Goal: Transaction & Acquisition: Purchase product/service

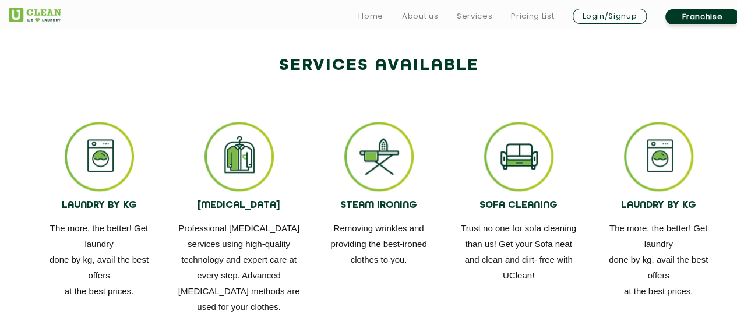
scroll to position [699, 0]
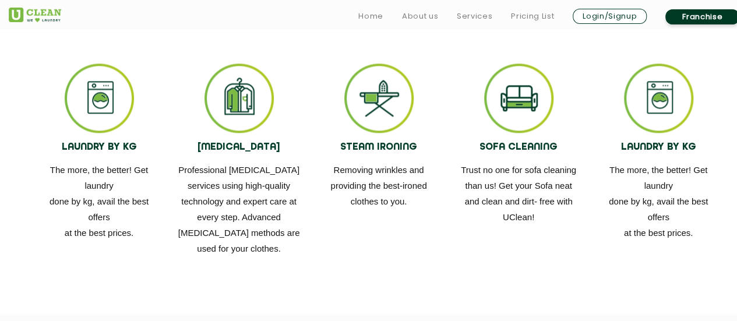
click at [244, 100] on img at bounding box center [239, 98] width 69 height 69
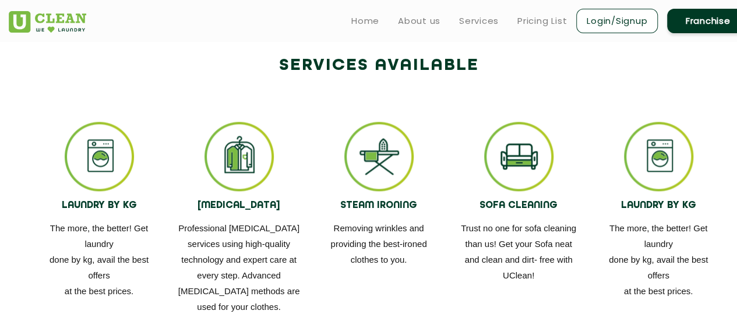
scroll to position [291, 0]
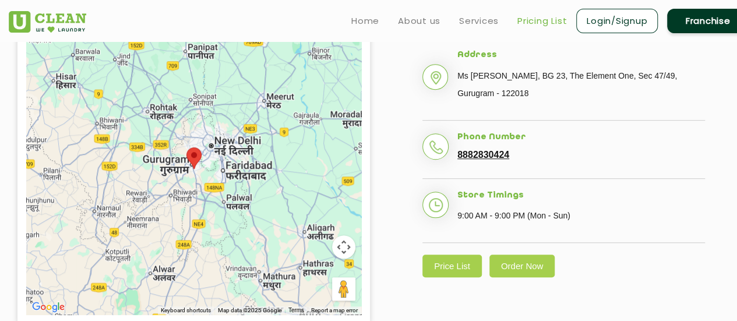
click at [560, 24] on link "Pricing List" at bounding box center [542, 21] width 50 height 14
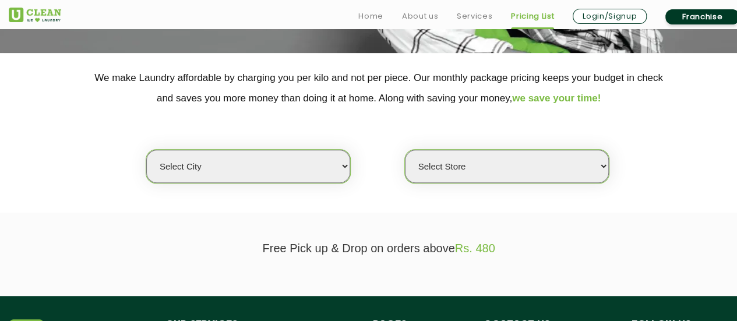
scroll to position [233, 0]
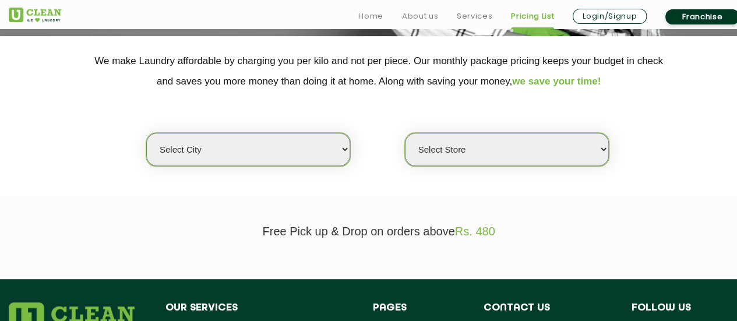
click at [343, 140] on select "Select city Aalo Agartala Agra Ahmedabad Akola Aligarh Alwar - UClean Select Am…" at bounding box center [248, 149] width 204 height 33
click at [301, 147] on select "Select city Aalo Agartala Agra Ahmedabad Akola Aligarh Alwar - UClean Select Am…" at bounding box center [248, 149] width 204 height 33
select select "2"
click at [146, 133] on select "Select city Aalo Agartala Agra Ahmedabad Akola Aligarh Alwar - UClean Select Am…" at bounding box center [248, 149] width 204 height 33
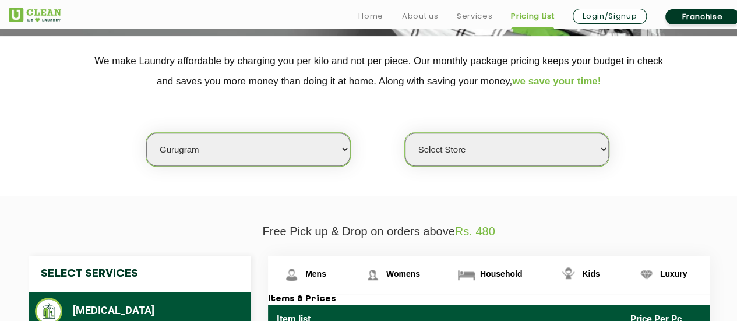
click at [449, 149] on select "Select Store UClean Sector 47 UClean Gurgaon Sector 66 UClean Sun City Gurgaon …" at bounding box center [507, 149] width 204 height 33
select select "177"
click at [405, 133] on select "Select Store UClean Sector 47 UClean Gurgaon Sector 66 UClean Sun City Gurgaon …" at bounding box center [507, 149] width 204 height 33
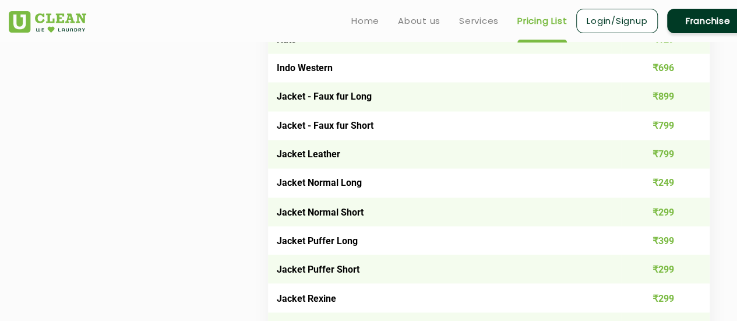
scroll to position [932, 0]
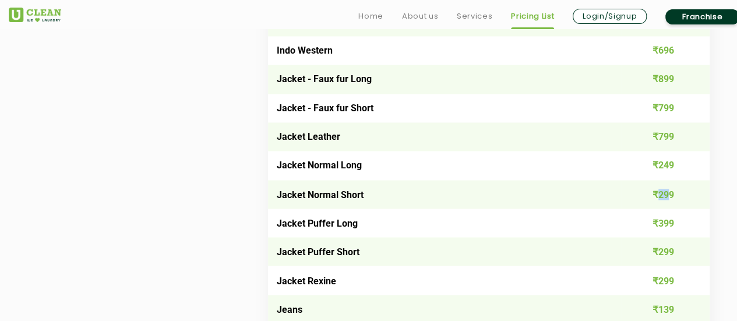
drag, startPoint x: 668, startPoint y: 193, endPoint x: 657, endPoint y: 194, distance: 10.6
click at [657, 194] on td "₹299" at bounding box center [666, 194] width 89 height 29
drag, startPoint x: 679, startPoint y: 170, endPoint x: 632, endPoint y: 177, distance: 48.2
click at [632, 177] on td "₹249" at bounding box center [666, 165] width 89 height 29
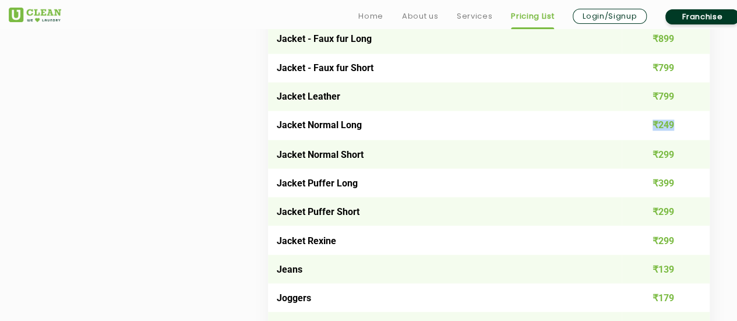
scroll to position [991, 0]
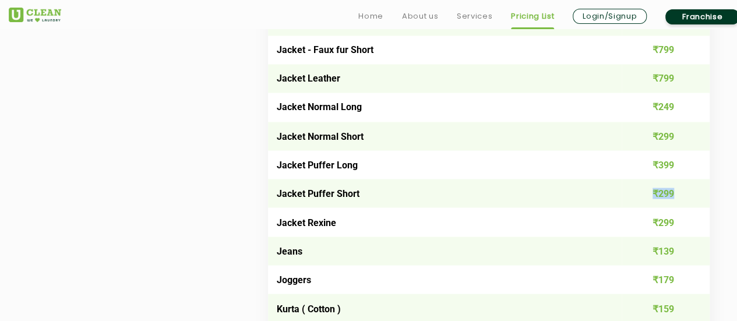
drag, startPoint x: 679, startPoint y: 195, endPoint x: 621, endPoint y: 202, distance: 58.1
click at [622, 202] on td "₹299" at bounding box center [666, 193] width 89 height 29
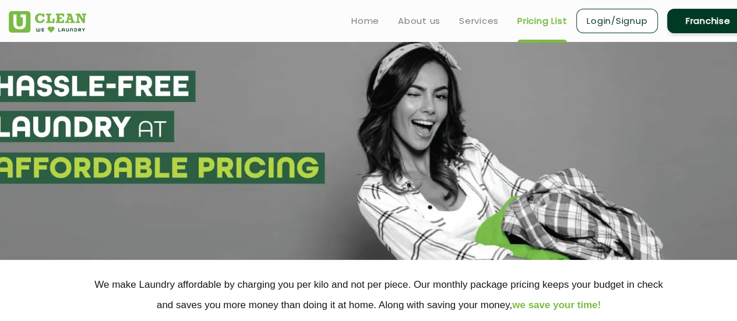
scroll to position [0, 0]
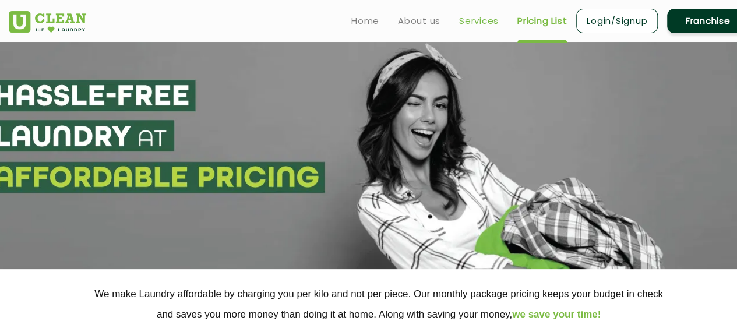
click at [473, 21] on link "Services" at bounding box center [479, 21] width 40 height 14
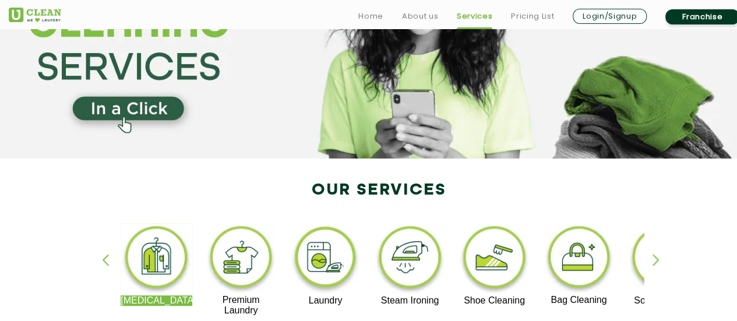
scroll to position [291, 0]
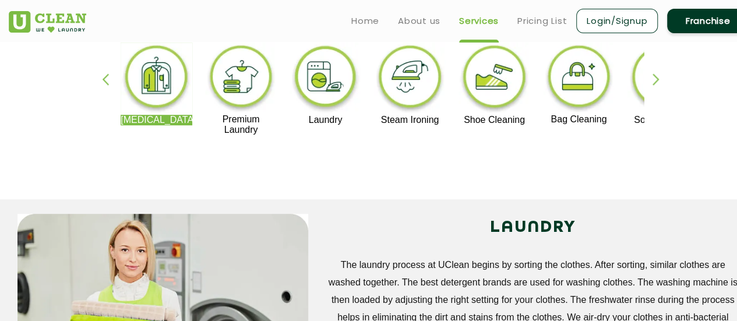
click at [207, 154] on div "Dry Cleaning Premium Laundry Laundry Steam Ironing Shoe Cleaning Bag Cleaning S…" at bounding box center [379, 95] width 758 height 210
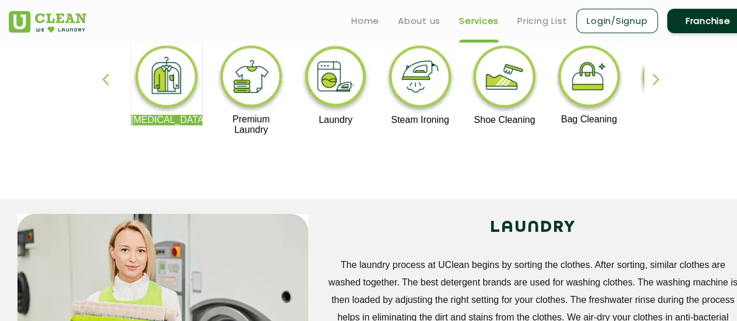
drag, startPoint x: 306, startPoint y: 124, endPoint x: 357, endPoint y: 120, distance: 50.9
click at [357, 120] on p "Laundry" at bounding box center [336, 120] width 72 height 10
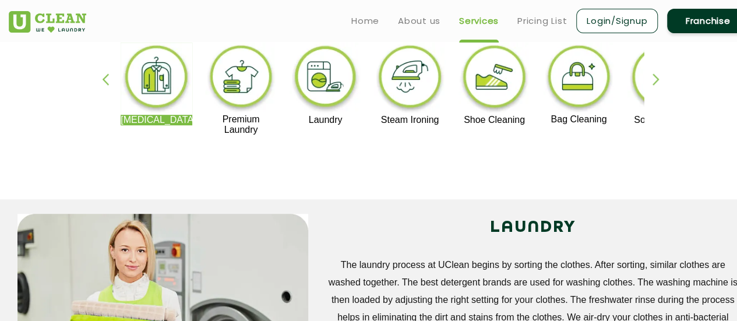
click at [656, 82] on div "button" at bounding box center [661, 89] width 17 height 32
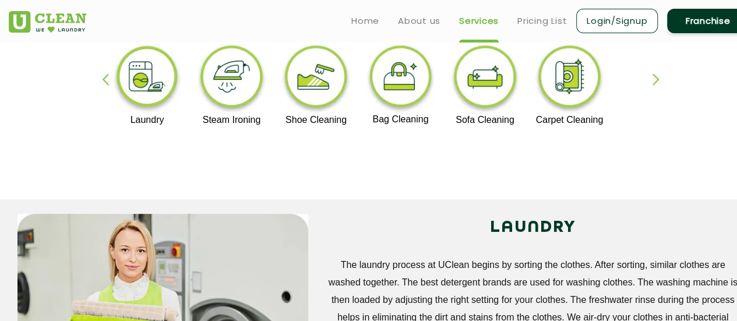
scroll to position [0, 0]
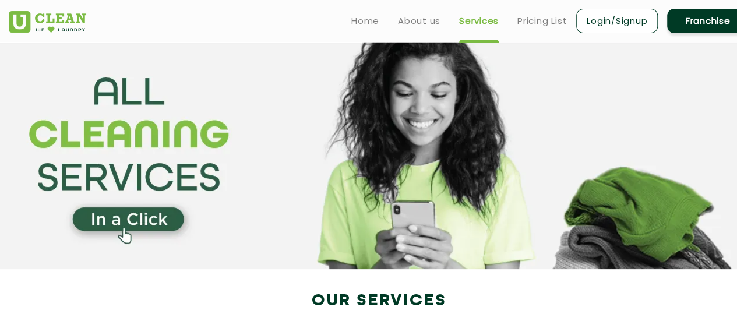
click at [600, 24] on link "Login/Signup" at bounding box center [617, 21] width 82 height 24
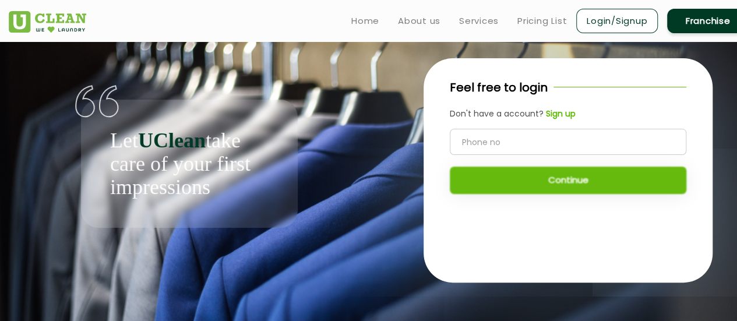
click at [515, 146] on input "tel" at bounding box center [568, 142] width 237 height 26
type input "9646908401"
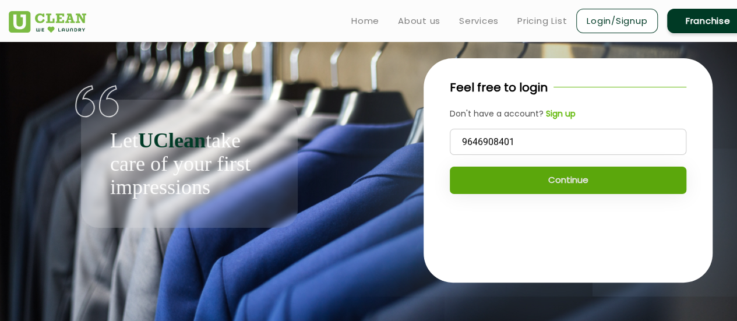
click at [549, 177] on button "Continue" at bounding box center [568, 180] width 237 height 27
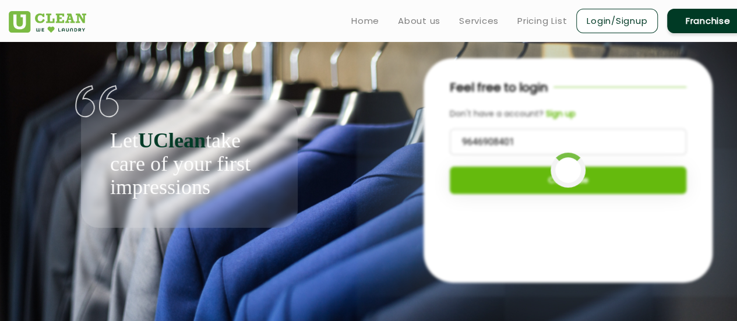
scroll to position [5, 0]
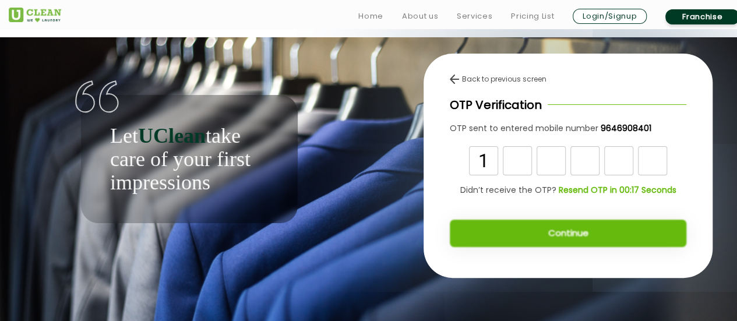
type input "1"
type input "7"
type input "2"
type input "7"
type input "9"
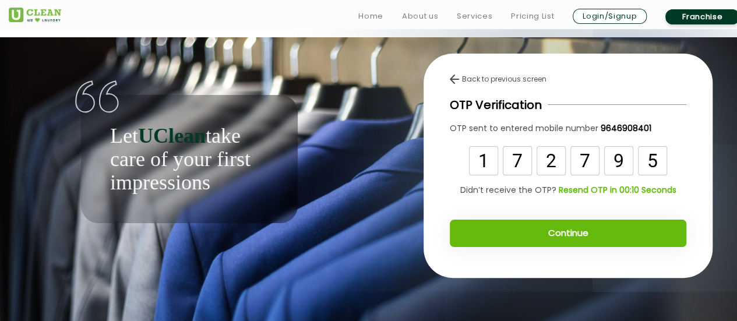
type input "5"
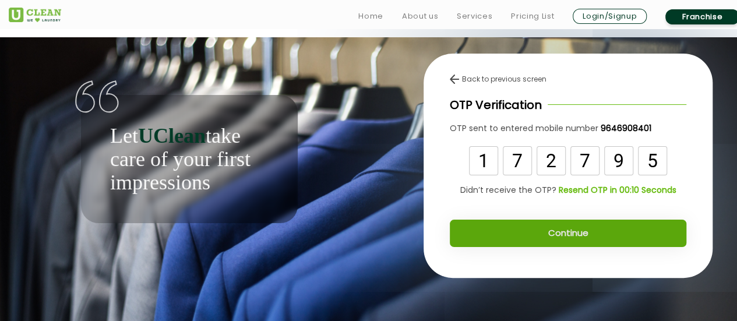
click at [636, 232] on button "Continue" at bounding box center [568, 233] width 237 height 27
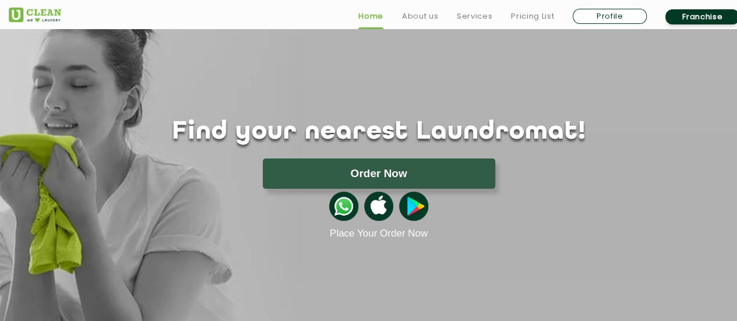
scroll to position [300, 0]
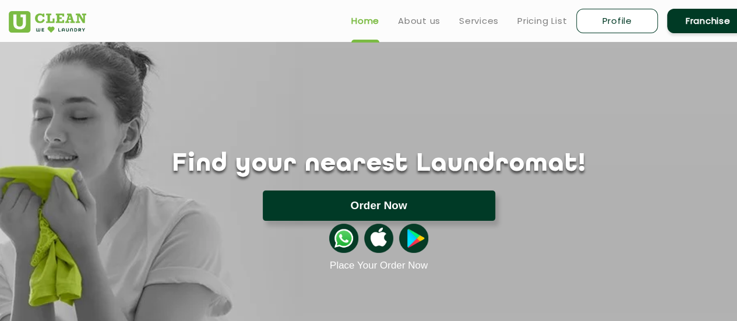
click at [417, 212] on button "Order Now" at bounding box center [379, 206] width 233 height 30
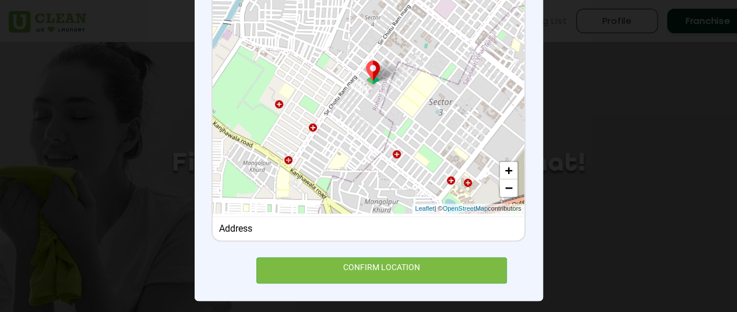
scroll to position [197, 0]
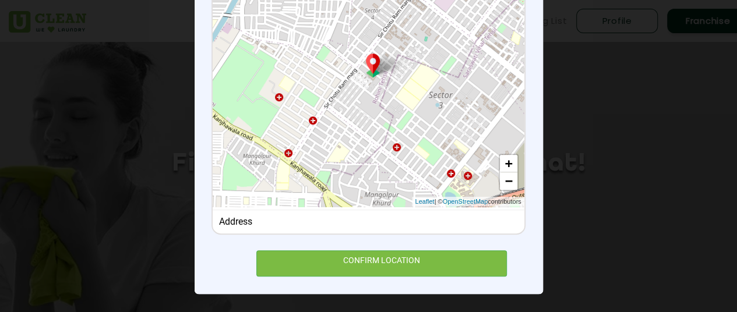
click at [357, 226] on div "Address" at bounding box center [368, 221] width 299 height 11
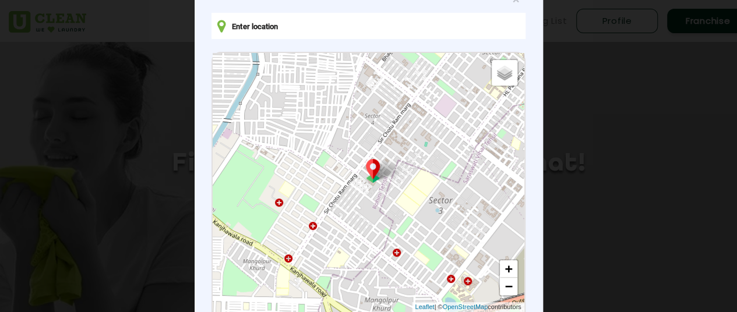
scroll to position [22, 0]
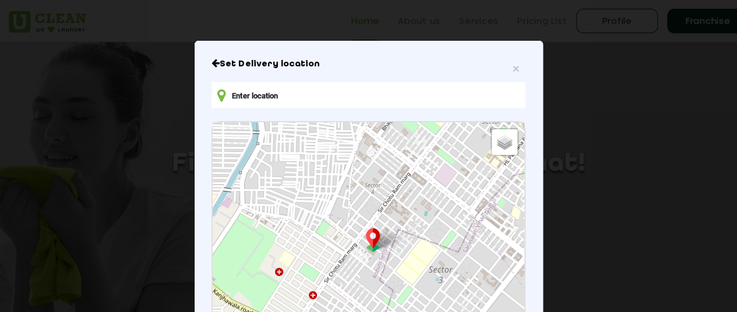
click at [267, 96] on input "text" at bounding box center [369, 95] width 314 height 26
type input "418, Sector 4 Road, Malibu Town, Sector 47, Gurugram, Haryana, India"
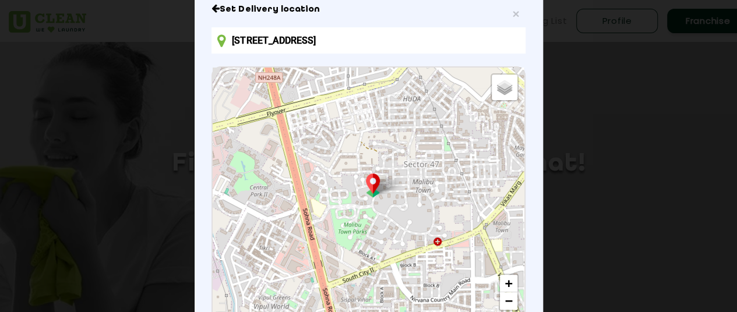
scroll to position [209, 0]
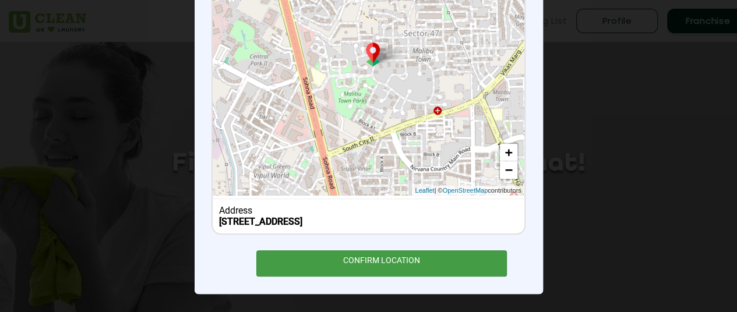
click at [423, 256] on div "CONFIRM LOCATION" at bounding box center [381, 264] width 251 height 26
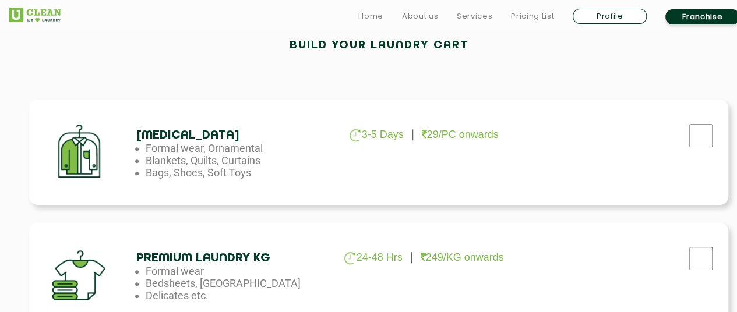
scroll to position [408, 0]
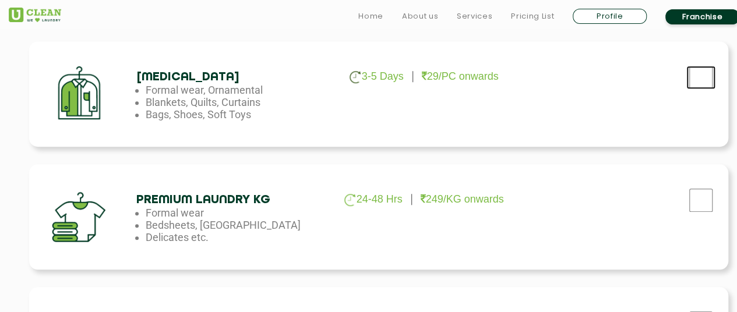
click at [706, 83] on input "checkbox" at bounding box center [700, 77] width 29 height 23
checkbox input "true"
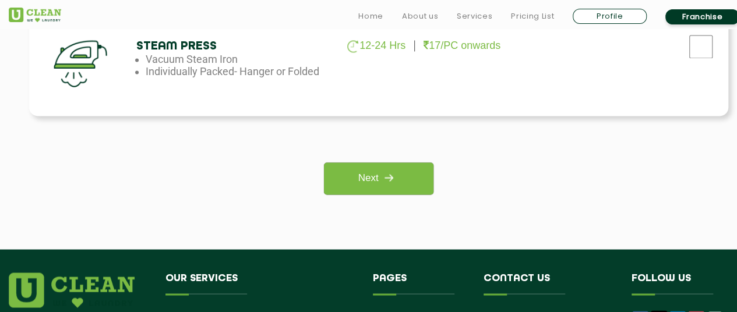
scroll to position [932, 0]
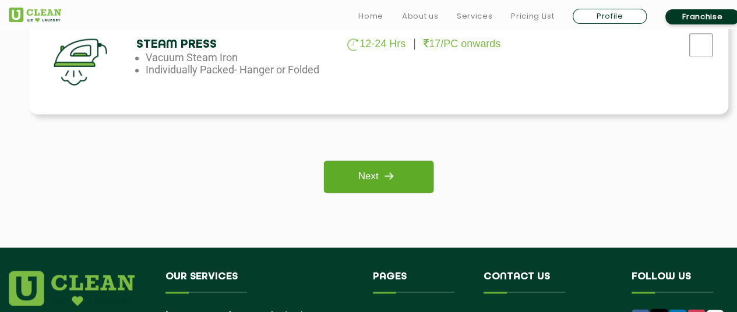
click at [409, 178] on link "Next" at bounding box center [378, 177] width 109 height 32
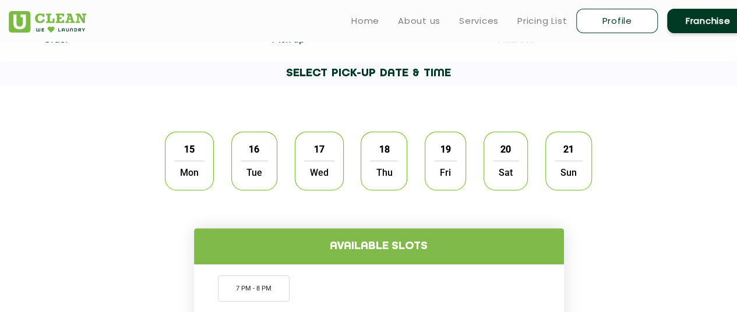
scroll to position [291, 0]
click at [204, 143] on div "15 Mon" at bounding box center [189, 160] width 49 height 59
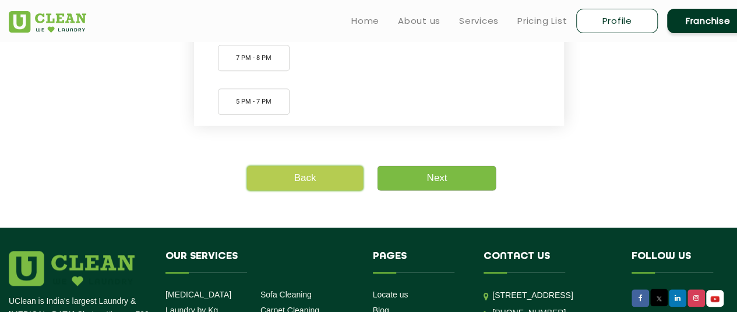
scroll to position [466, 0]
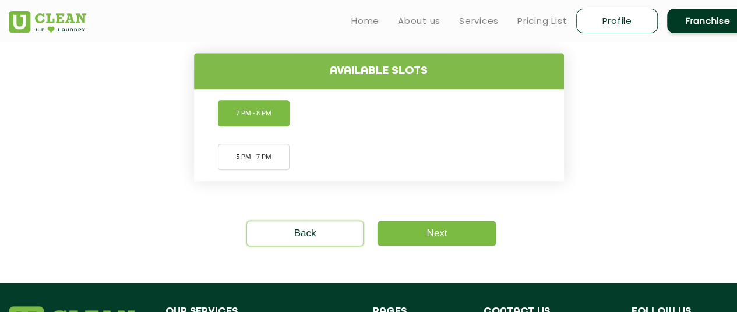
click at [260, 117] on li "7 PM - 8 PM" at bounding box center [254, 113] width 72 height 26
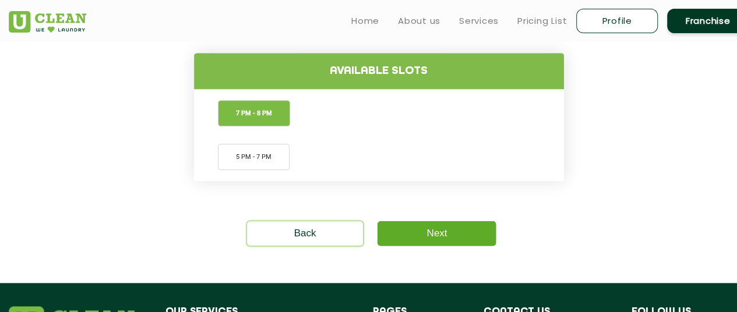
click at [432, 233] on link "Next" at bounding box center [437, 233] width 118 height 24
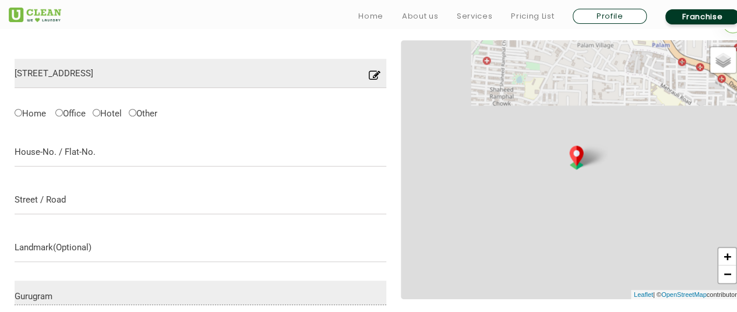
scroll to position [367, 0]
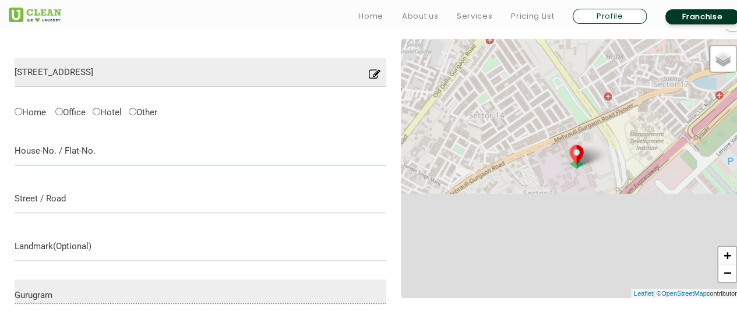
click at [172, 148] on input "text" at bounding box center [201, 150] width 372 height 29
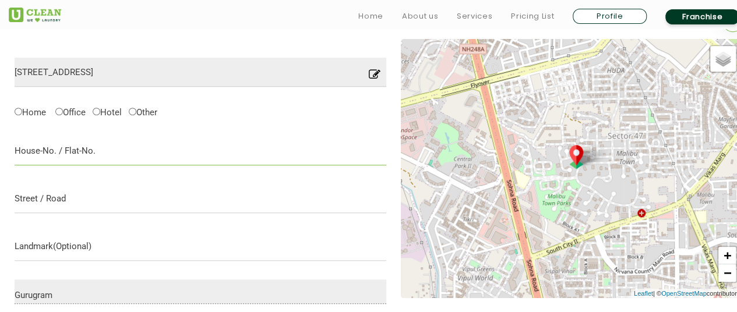
click at [84, 152] on input "text" at bounding box center [201, 150] width 372 height 29
click at [20, 111] on input "Home" at bounding box center [19, 112] width 8 height 8
radio input "true"
click at [90, 150] on input "text" at bounding box center [201, 150] width 372 height 29
type input "4"
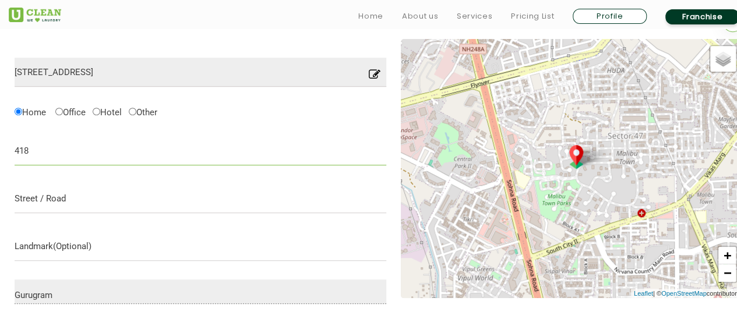
type input "418"
click at [85, 198] on input "text" at bounding box center [201, 198] width 372 height 29
type input "sector 47 malibu town"
click at [105, 254] on input "text" at bounding box center [201, 246] width 372 height 29
type input "Near"
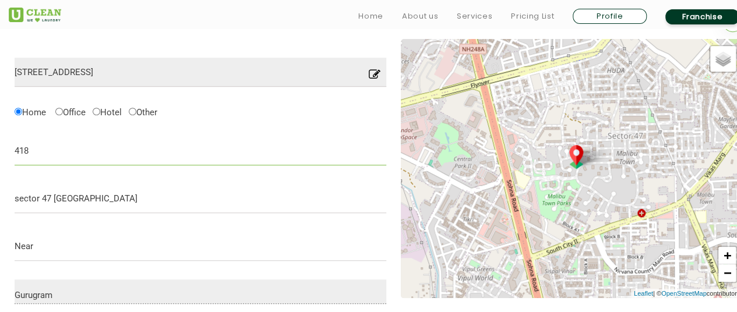
click at [178, 156] on input "418" at bounding box center [201, 150] width 372 height 29
type input "4"
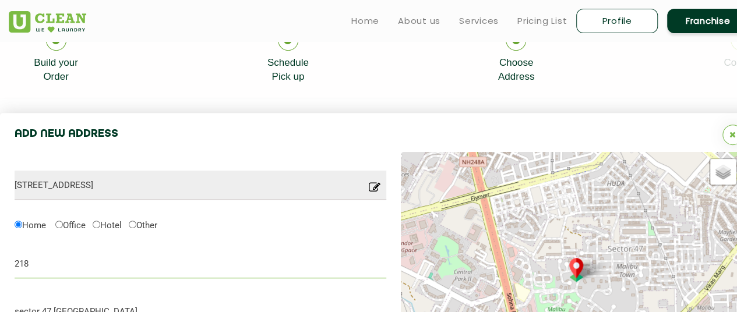
scroll to position [252, 0]
type input "218"
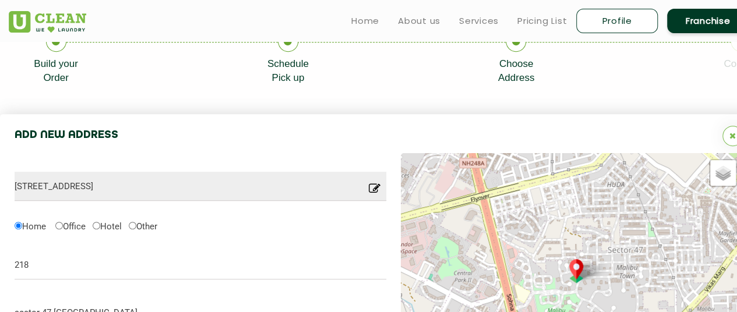
click at [379, 192] on icon at bounding box center [375, 192] width 12 height 18
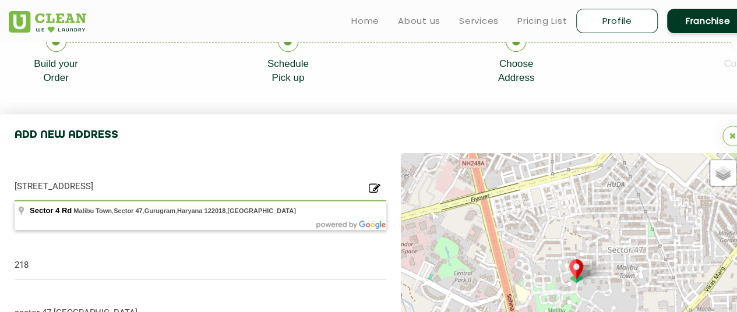
drag, startPoint x: 295, startPoint y: 191, endPoint x: 0, endPoint y: 192, distance: 294.9
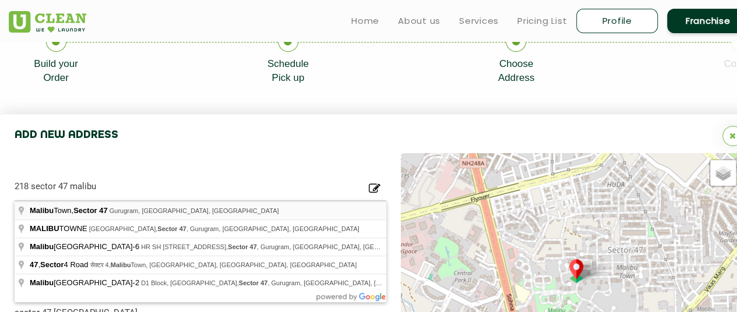
type input "[GEOGRAPHIC_DATA], [GEOGRAPHIC_DATA], [GEOGRAPHIC_DATA]"
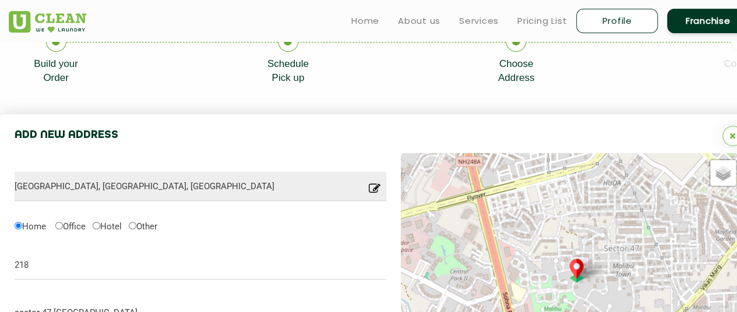
type input "Save"
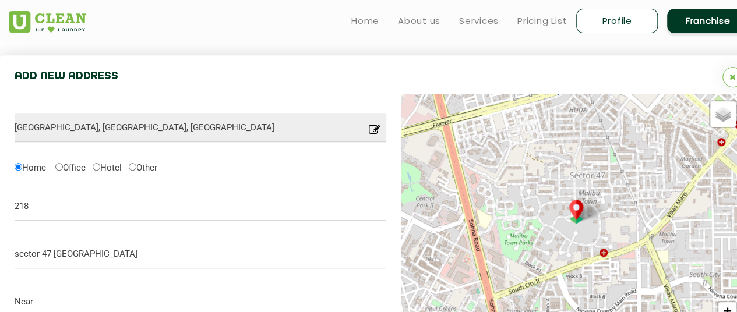
scroll to position [311, 0]
click at [112, 209] on input "218" at bounding box center [201, 206] width 372 height 29
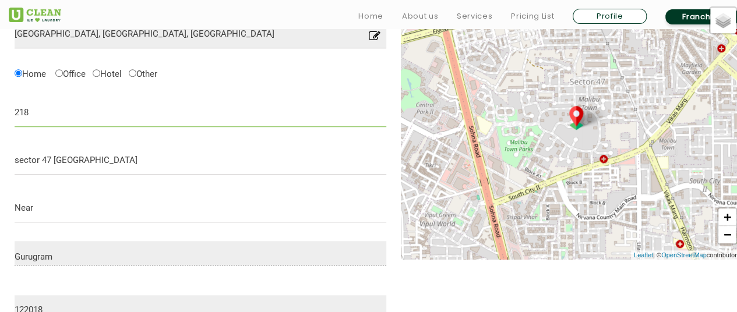
scroll to position [411, 0]
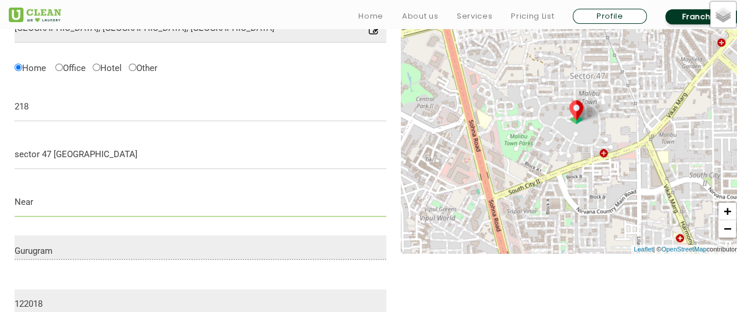
click at [112, 209] on input "Near" at bounding box center [201, 202] width 372 height 29
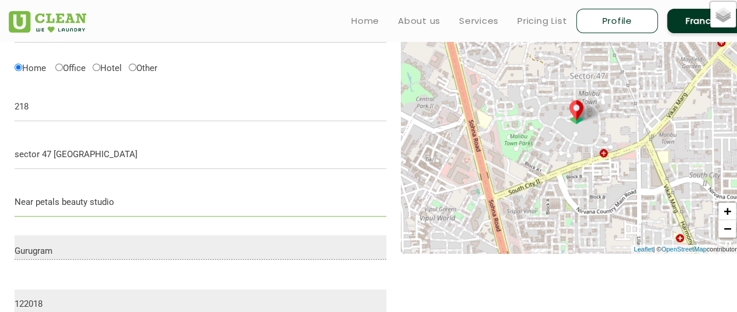
type input "Near petals beauty studio"
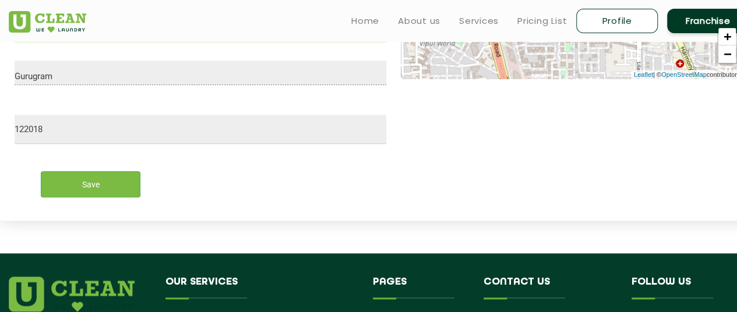
scroll to position [586, 0]
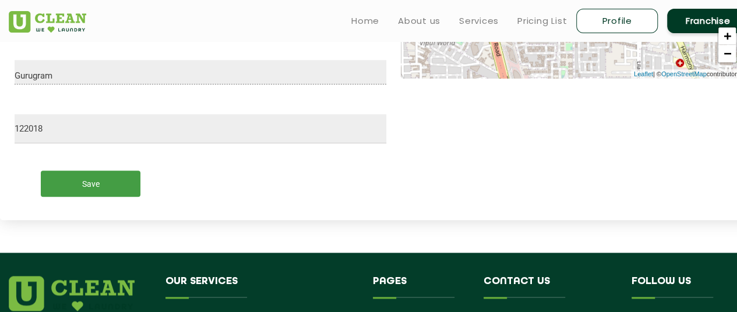
click at [120, 179] on input "Save" at bounding box center [91, 184] width 100 height 26
click at [102, 181] on input "Save" at bounding box center [91, 184] width 100 height 26
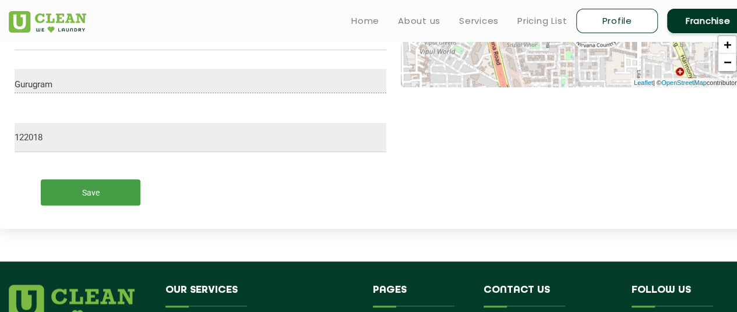
scroll to position [578, 0]
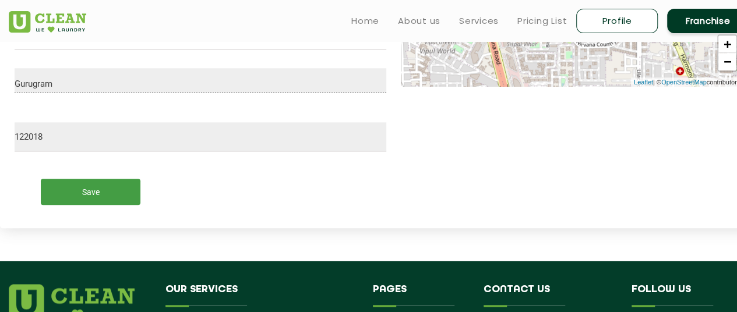
click at [126, 190] on input "Save" at bounding box center [91, 192] width 100 height 26
click at [93, 189] on input "Save" at bounding box center [91, 192] width 100 height 26
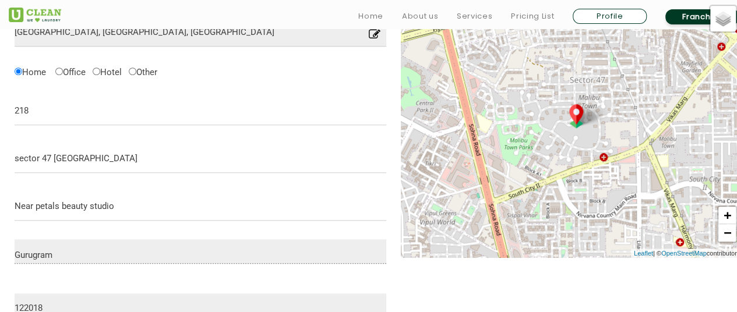
scroll to position [408, 0]
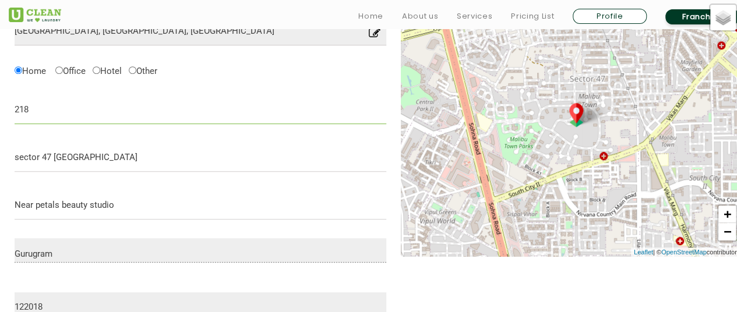
click at [88, 113] on input "218" at bounding box center [201, 109] width 372 height 29
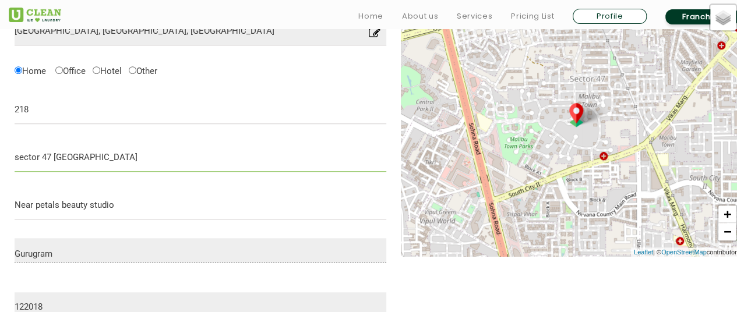
click at [124, 150] on input "sector 47 malibu town" at bounding box center [201, 157] width 372 height 29
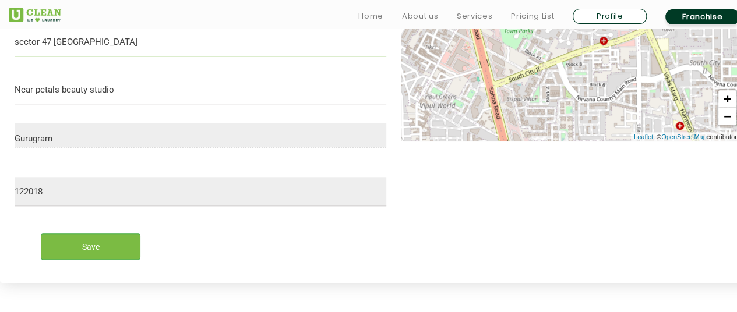
scroll to position [524, 0]
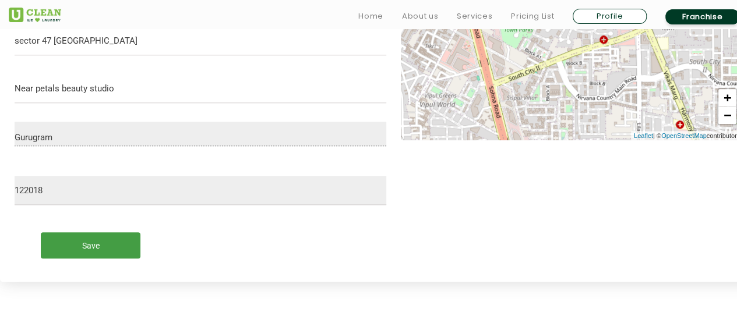
click at [131, 245] on input "Save" at bounding box center [91, 246] width 100 height 26
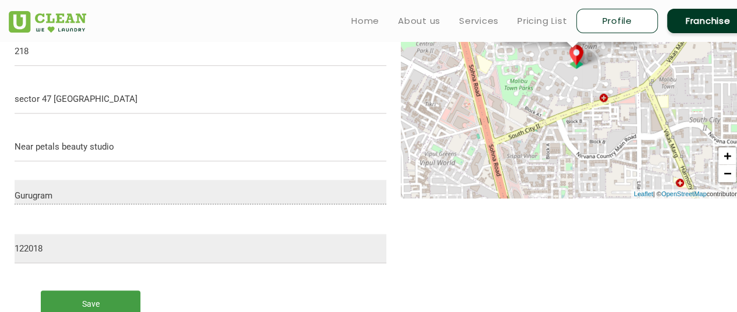
scroll to position [350, 0]
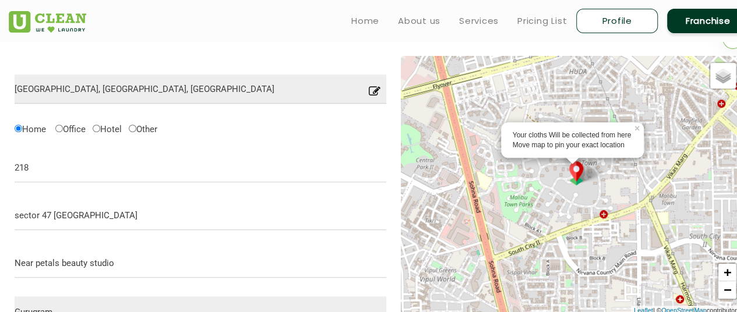
click at [374, 94] on icon at bounding box center [375, 95] width 12 height 18
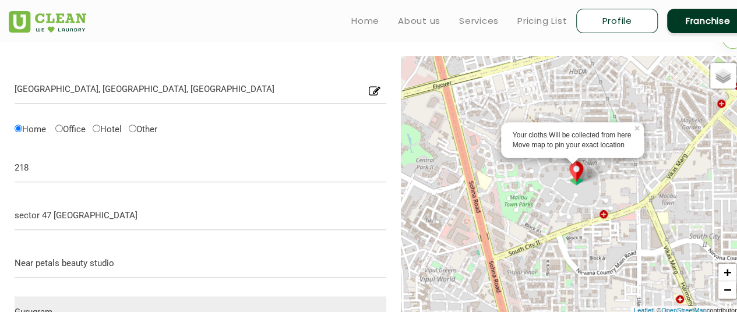
click at [374, 94] on icon at bounding box center [375, 95] width 12 height 18
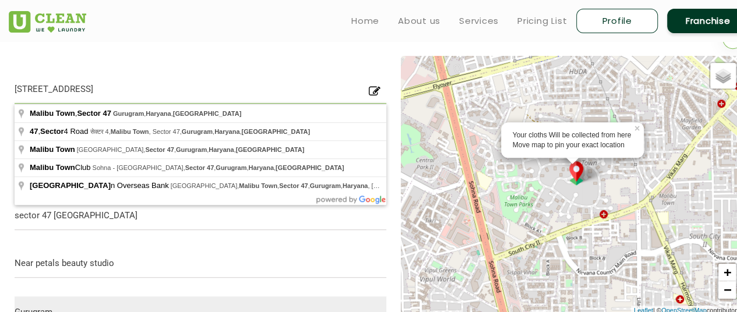
drag, startPoint x: 259, startPoint y: 88, endPoint x: 35, endPoint y: 86, distance: 224.4
click at [35, 86] on input "218, Malibu Town, Sector 47, Gurugram, Haryana, India" at bounding box center [201, 89] width 372 height 29
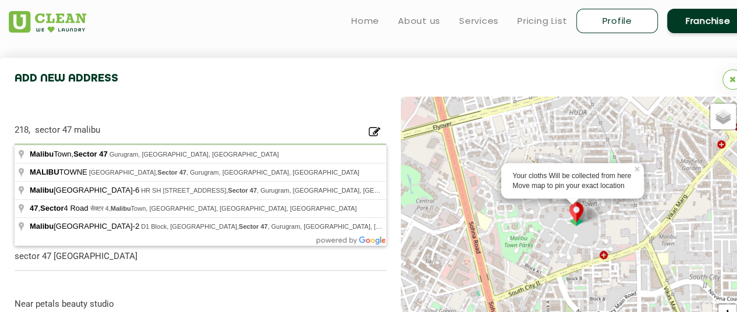
scroll to position [291, 0]
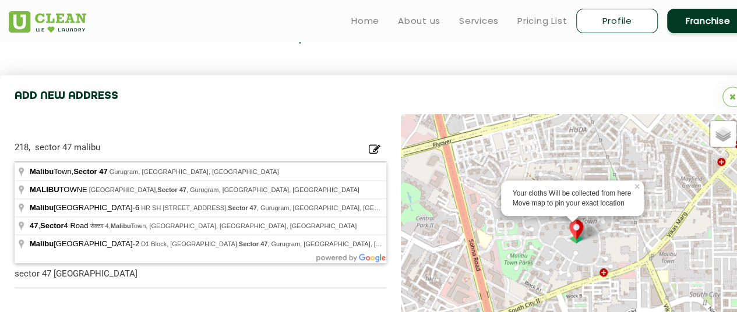
click at [724, 163] on div "Your cloths Will be collected from here Move map to pin your exact location × D…" at bounding box center [572, 243] width 343 height 259
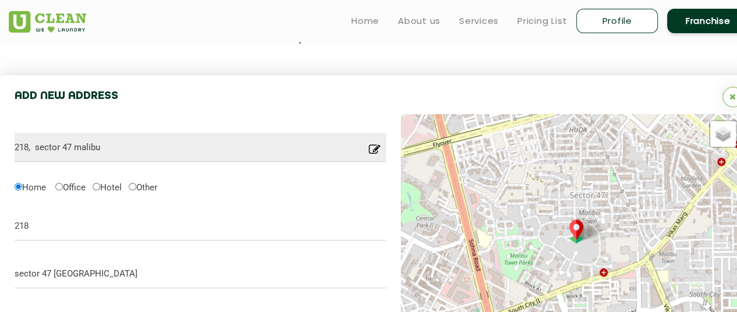
click at [720, 164] on div "Default Satellite + − Leaflet | © OpenStreetMap contributors" at bounding box center [572, 243] width 343 height 259
click at [721, 163] on div "Default Satellite + − Leaflet | © OpenStreetMap contributors" at bounding box center [572, 243] width 343 height 259
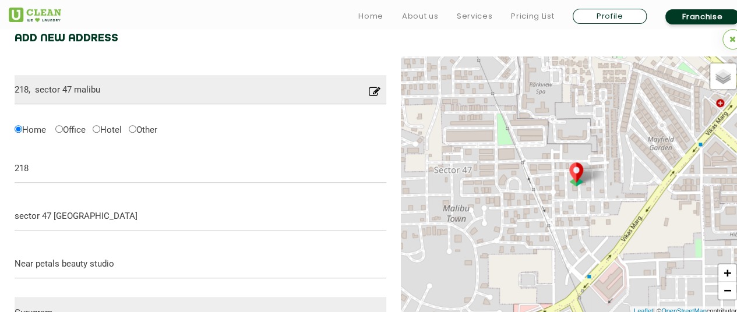
scroll to position [350, 0]
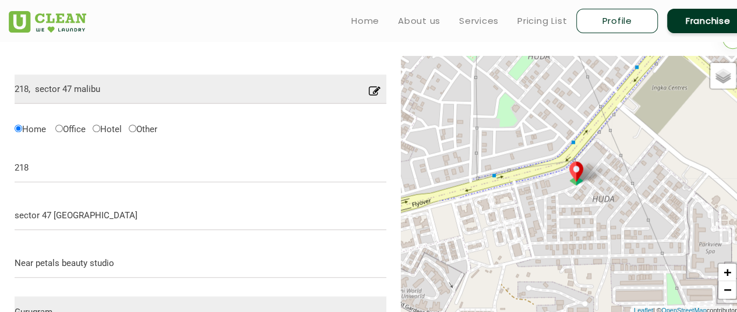
drag, startPoint x: 508, startPoint y: 187, endPoint x: 678, endPoint y: 348, distance: 234.6
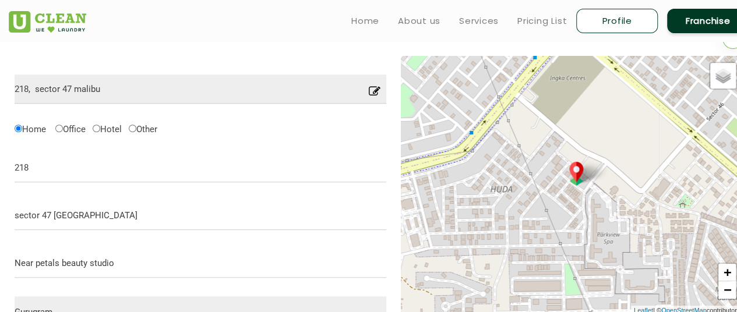
drag, startPoint x: 645, startPoint y: 157, endPoint x: 543, endPoint y: 152, distance: 102.1
click at [543, 152] on div "Default Satellite + − Leaflet | © OpenStreetMap contributors" at bounding box center [572, 185] width 343 height 259
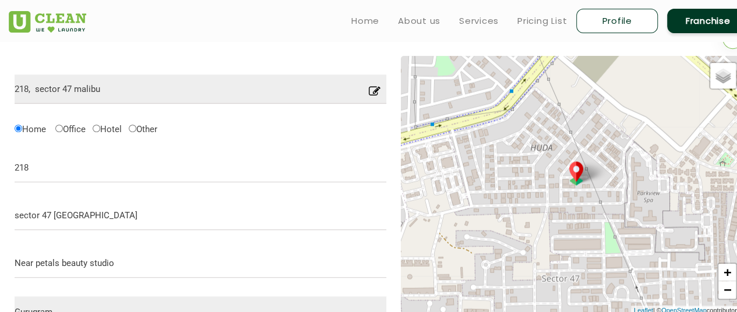
drag, startPoint x: 624, startPoint y: 191, endPoint x: 667, endPoint y: 149, distance: 59.8
click at [667, 149] on div "Default Satellite + − Leaflet | © OpenStreetMap contributors" at bounding box center [572, 185] width 343 height 259
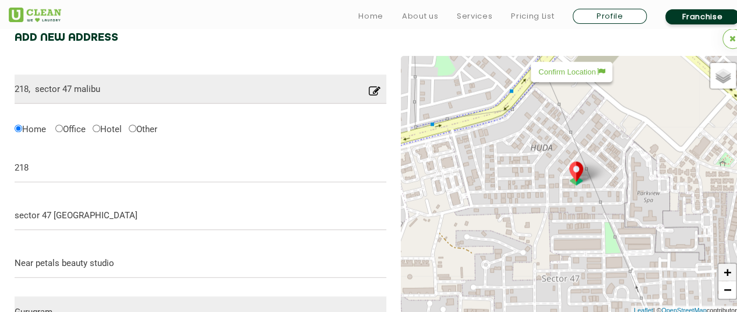
click at [730, 270] on link "+" at bounding box center [727, 272] width 17 height 17
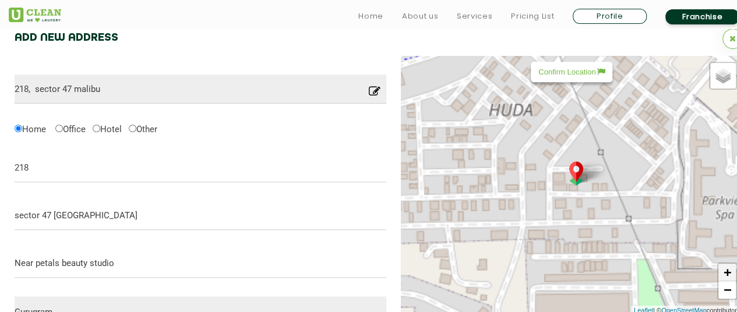
scroll to position [353, 0]
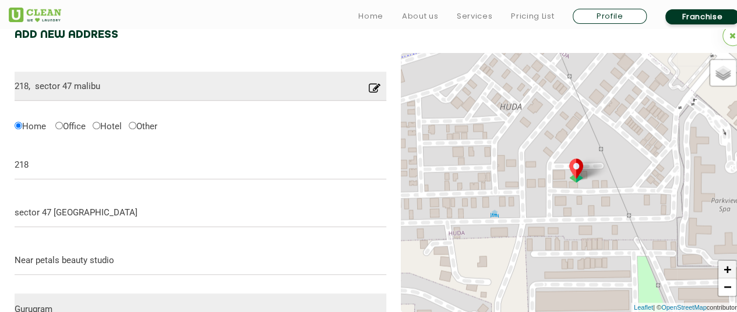
click at [730, 270] on link "+" at bounding box center [727, 269] width 17 height 17
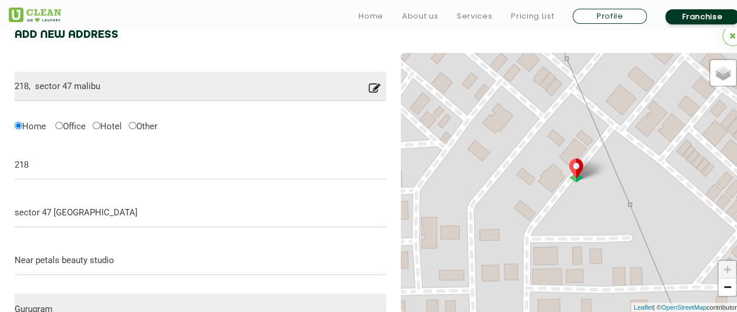
drag, startPoint x: 595, startPoint y: 219, endPoint x: 596, endPoint y: 300, distance: 81.0
click at [596, 300] on div "Default Satellite + − Leaflet | © OpenStreetMap contributors" at bounding box center [572, 182] width 343 height 259
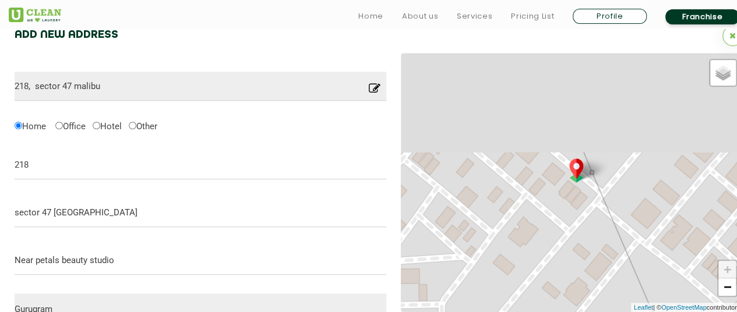
drag, startPoint x: 603, startPoint y: 160, endPoint x: 623, endPoint y: 236, distance: 78.5
click at [626, 268] on div "Default Satellite + − Leaflet | © OpenStreetMap contributors" at bounding box center [572, 182] width 343 height 259
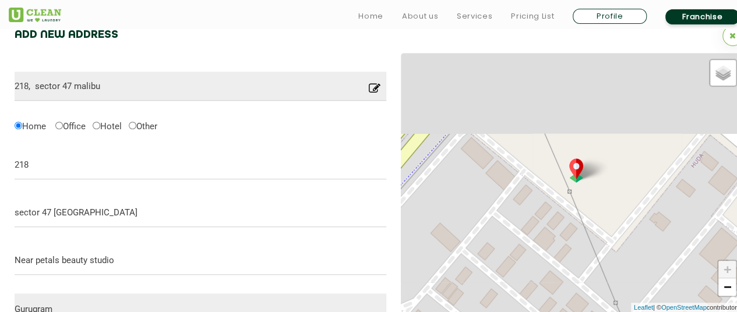
drag, startPoint x: 617, startPoint y: 162, endPoint x: 639, endPoint y: 285, distance: 124.9
click at [639, 285] on div "Default Satellite + − Leaflet | © OpenStreetMap contributors" at bounding box center [572, 182] width 343 height 259
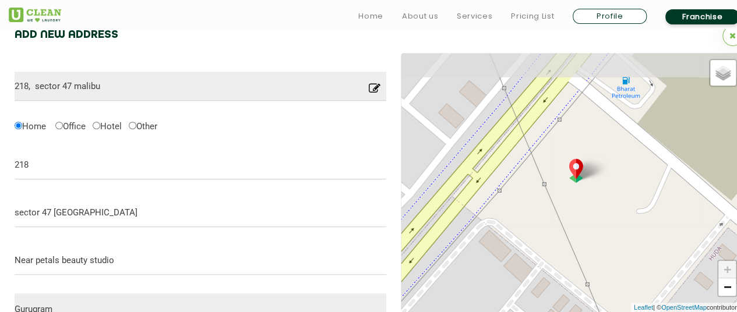
drag, startPoint x: 615, startPoint y: 177, endPoint x: 633, endPoint y: 268, distance: 93.1
click at [633, 268] on div "Default Satellite + − Leaflet | © OpenStreetMap contributors" at bounding box center [572, 182] width 343 height 259
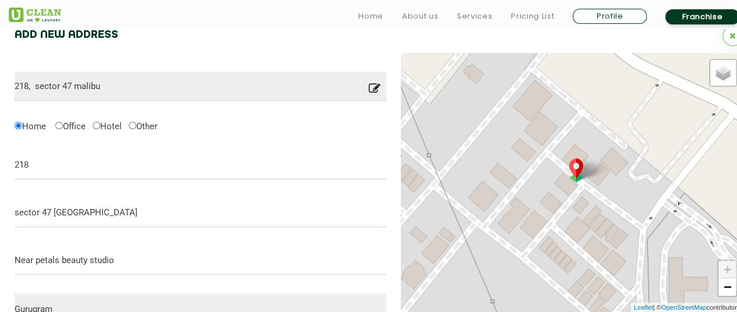
drag, startPoint x: 608, startPoint y: 184, endPoint x: 404, endPoint y: -54, distance: 313.2
click at [726, 271] on link "+" at bounding box center [727, 269] width 17 height 17
click at [728, 270] on link "+" at bounding box center [727, 269] width 17 height 17
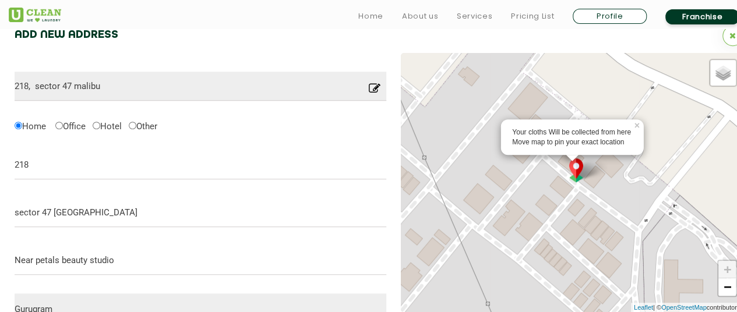
click at [572, 168] on img at bounding box center [576, 171] width 22 height 24
click at [586, 80] on div "Your cloths Will be collected from here Move map to pin your exact location × D…" at bounding box center [572, 182] width 343 height 259
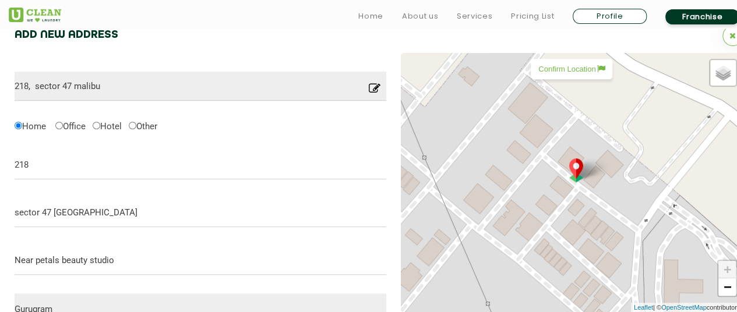
click at [585, 69] on p "Confirm Location" at bounding box center [571, 69] width 66 height 9
type input "[STREET_ADDRESS]"
type input "Save"
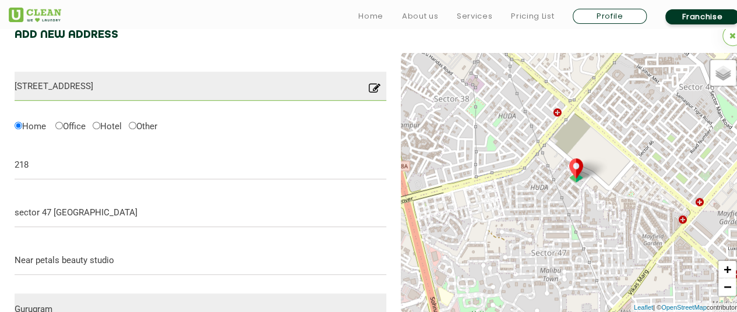
click at [63, 85] on input "[STREET_ADDRESS]" at bounding box center [201, 86] width 372 height 29
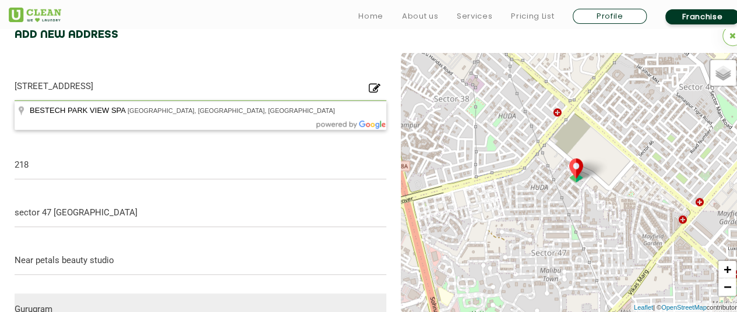
type input "Plot No. 218, near BESTECH PARK VIEW SPA Society, Sector 47, Gurugram, Haryana …"
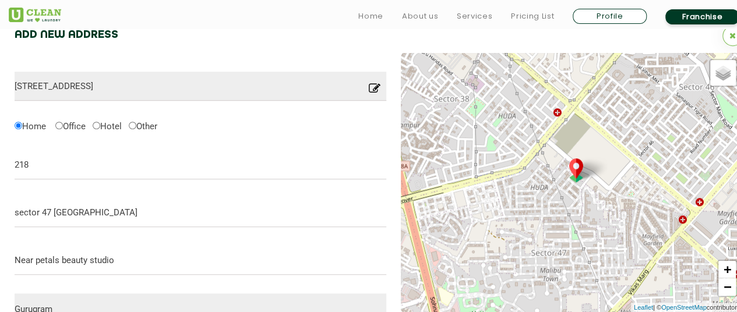
click at [267, 142] on form "Plot No. 218, near BESTECH PARK VIEW SPA Society, Sector 47, Gurugram, Haryana …" at bounding box center [201, 246] width 372 height 386
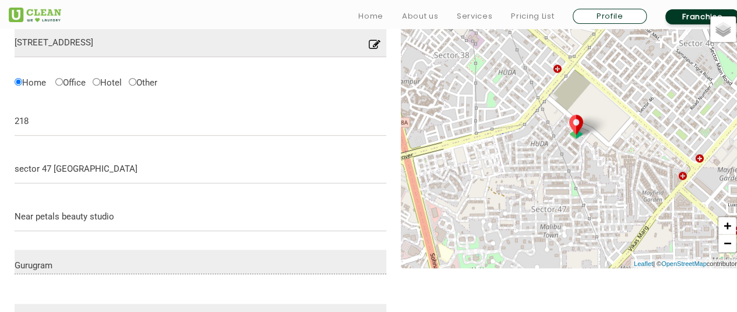
scroll to position [469, 0]
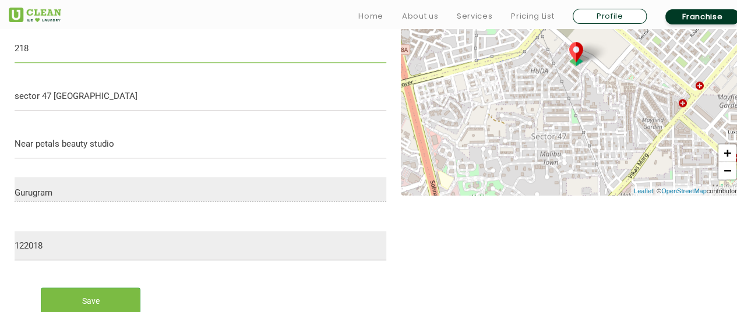
click at [17, 48] on input "218" at bounding box center [201, 48] width 372 height 29
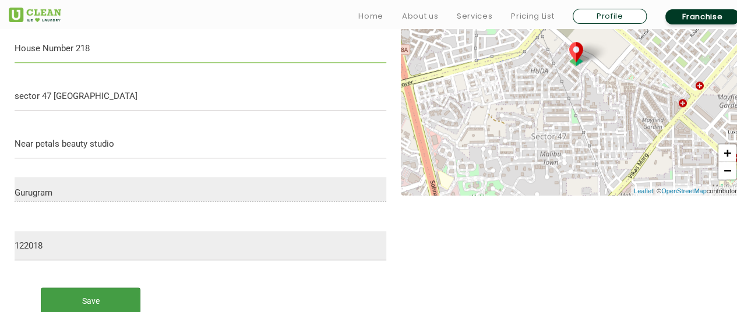
type input "House Number 218"
click at [55, 294] on input "Save" at bounding box center [91, 301] width 100 height 26
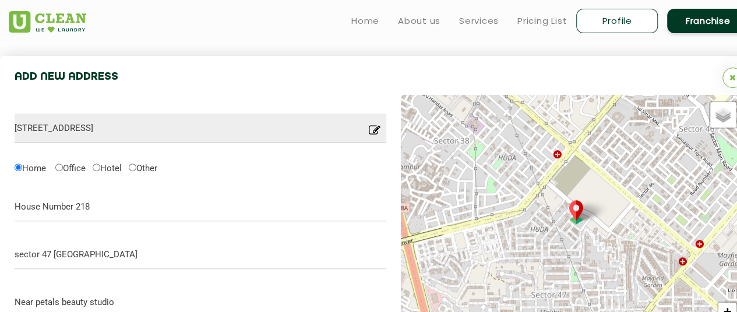
scroll to position [294, 0]
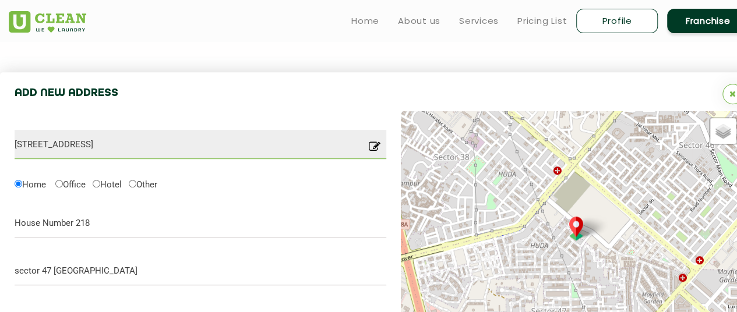
click at [94, 151] on input "Plot No. 218, near BESTECH PARK VIEW SPA Society, Sector 47, Gurugram, Haryana …" at bounding box center [201, 144] width 372 height 29
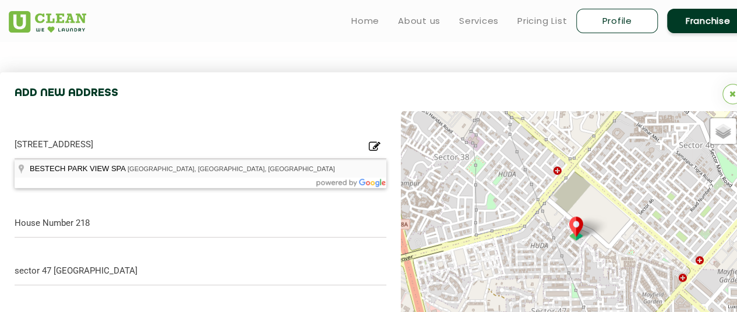
type input "BESTECH PARK VIEW SPA, Sector 47, Gurugram, Haryana, India"
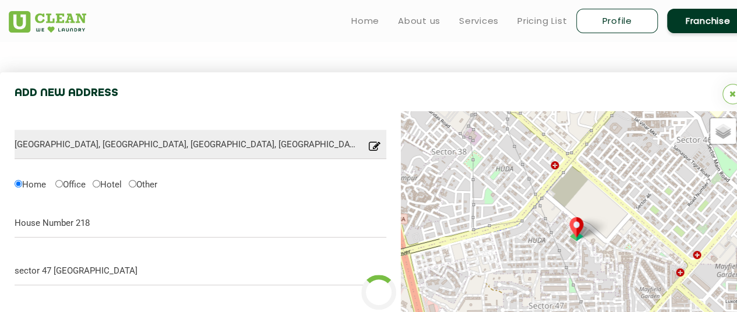
type input "Save"
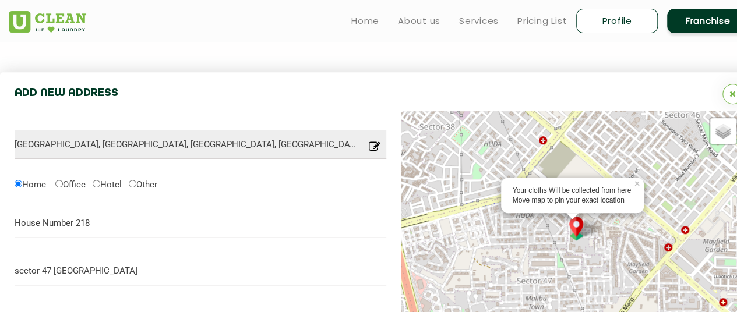
click at [725, 307] on div "Your cloths Will be collected from here Move map to pin your exact location × D…" at bounding box center [572, 240] width 343 height 259
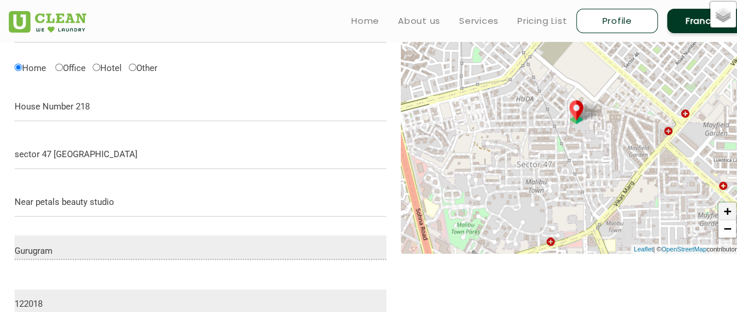
click at [726, 208] on link "+" at bounding box center [727, 211] width 17 height 17
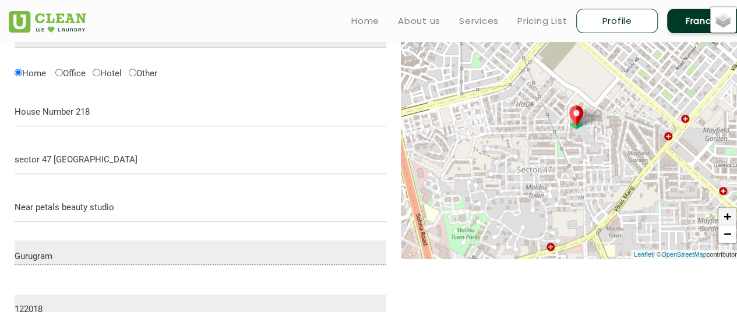
click at [726, 208] on link "+" at bounding box center [727, 216] width 17 height 17
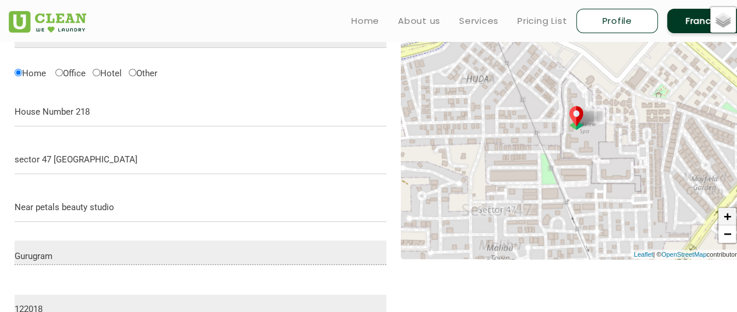
click at [726, 208] on link "+" at bounding box center [727, 216] width 17 height 17
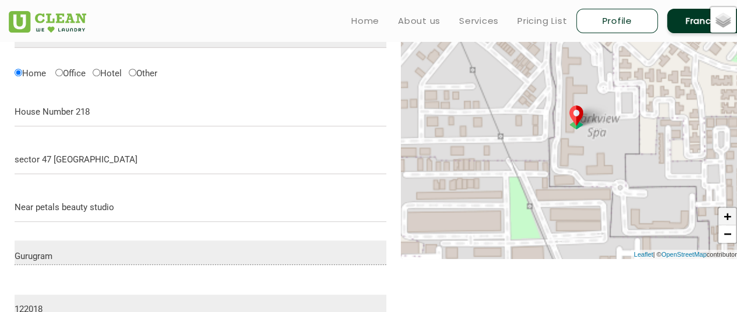
click at [726, 208] on link "+" at bounding box center [727, 216] width 17 height 17
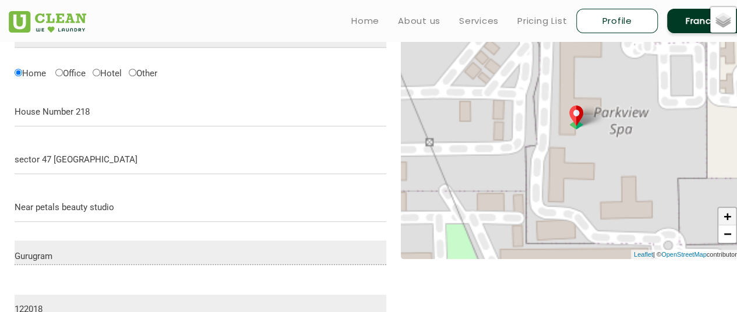
click at [726, 208] on link "+" at bounding box center [727, 216] width 17 height 17
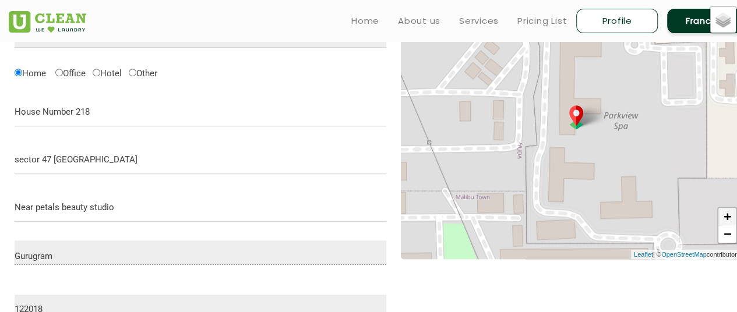
click at [726, 208] on link "+" at bounding box center [727, 216] width 17 height 17
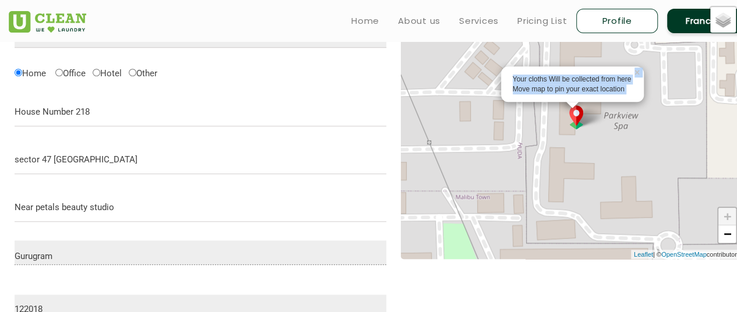
click at [620, 201] on div "Your cloths Will be collected from here Move map to pin your exact location × D…" at bounding box center [572, 129] width 343 height 259
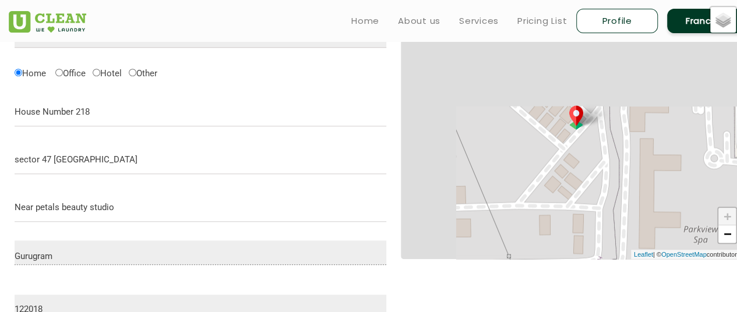
drag, startPoint x: 604, startPoint y: 119, endPoint x: 690, endPoint y: 243, distance: 150.7
click at [690, 243] on div "Default Satellite + − Leaflet | © OpenStreetMap contributors" at bounding box center [572, 129] width 343 height 259
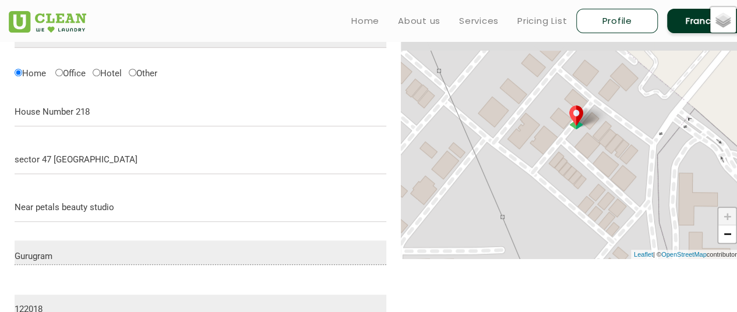
drag, startPoint x: 629, startPoint y: 135, endPoint x: 678, endPoint y: 235, distance: 111.3
click at [678, 235] on div "Default Satellite + − Leaflet | © OpenStreetMap contributors" at bounding box center [572, 129] width 343 height 259
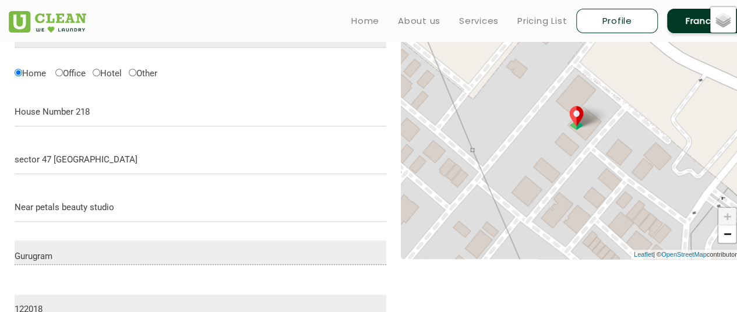
drag, startPoint x: 600, startPoint y: 129, endPoint x: 629, endPoint y: 207, distance: 82.8
click at [629, 207] on div "Default Satellite + − Leaflet | © OpenStreetMap contributors" at bounding box center [572, 129] width 343 height 259
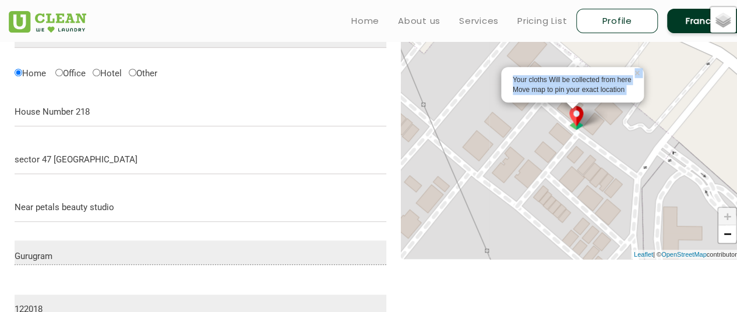
drag, startPoint x: 625, startPoint y: 124, endPoint x: 572, endPoint y: 71, distance: 75.0
click at [572, 71] on div "Your cloths Will be collected from here Move map to pin your exact location × D…" at bounding box center [572, 129] width 343 height 259
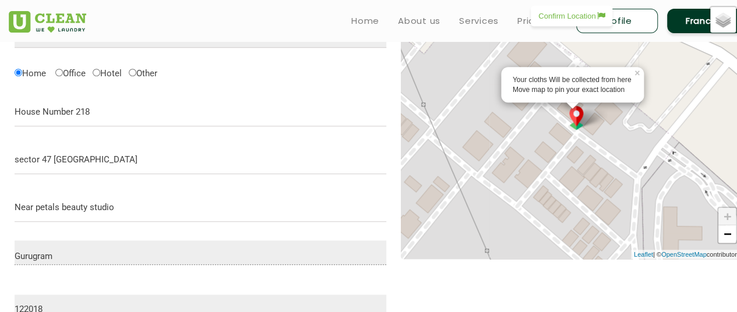
click at [576, 14] on p "Confirm Location" at bounding box center [571, 16] width 66 height 9
type input "[STREET_ADDRESS]"
type input "Save"
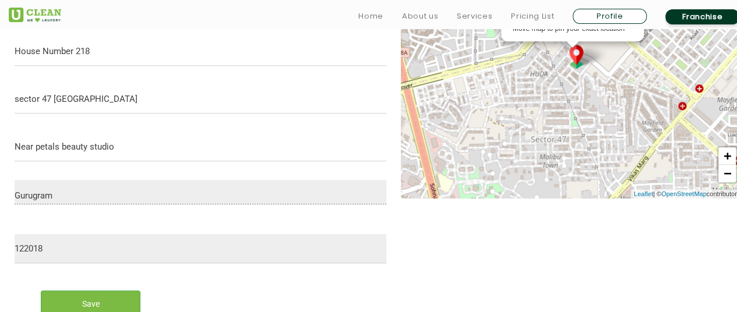
scroll to position [522, 0]
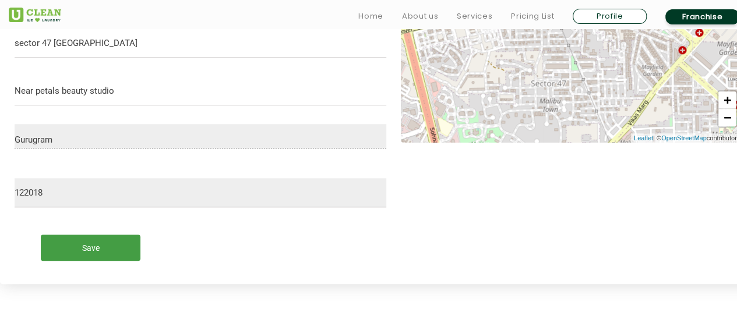
click at [106, 245] on input "Save" at bounding box center [91, 248] width 100 height 26
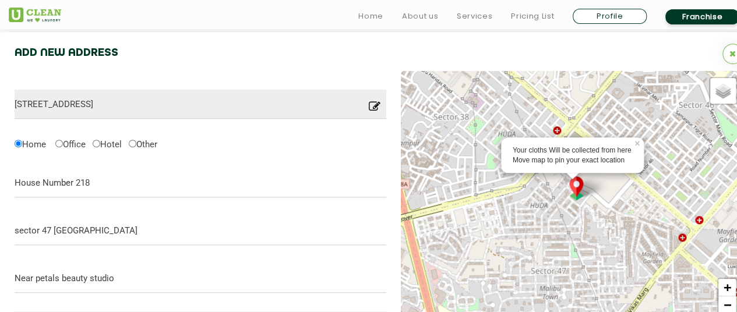
scroll to position [347, 0]
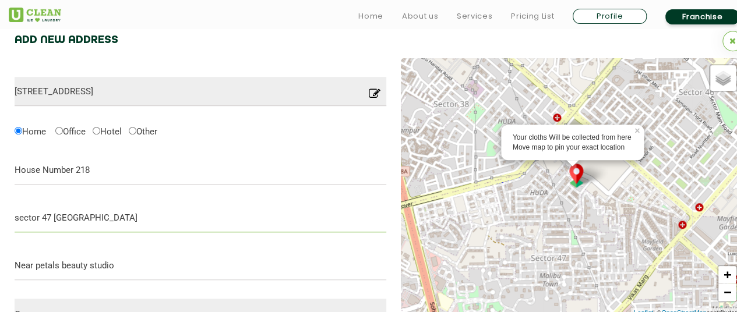
click at [149, 216] on input "sector 47 malibu town" at bounding box center [201, 217] width 372 height 29
drag, startPoint x: 143, startPoint y: 217, endPoint x: 0, endPoint y: 226, distance: 143.6
click at [0, 223] on div "Add New Address Plot No. 238, near BESTECH PARK VIEW SPA Society, Sector 47, Gu…" at bounding box center [379, 239] width 758 height 440
type input "sector 47 malibu town"
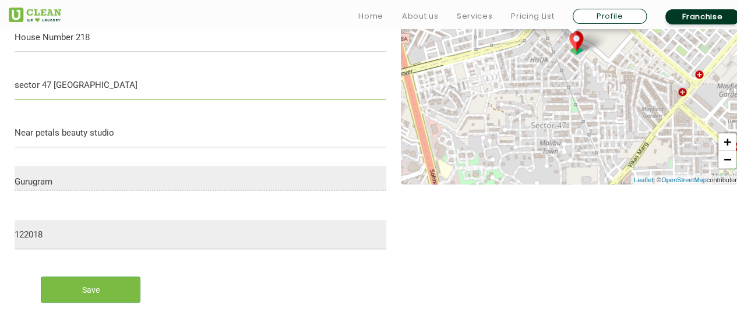
scroll to position [522, 0]
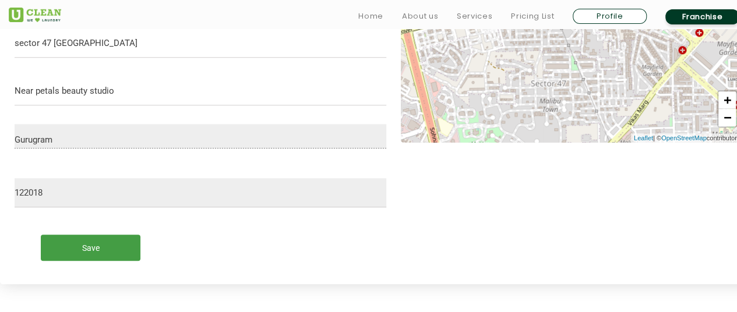
click at [126, 246] on input "Save" at bounding box center [91, 248] width 100 height 26
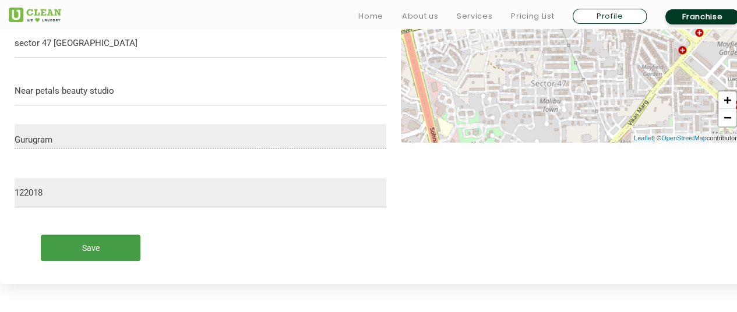
click at [126, 246] on input "Save" at bounding box center [91, 248] width 100 height 26
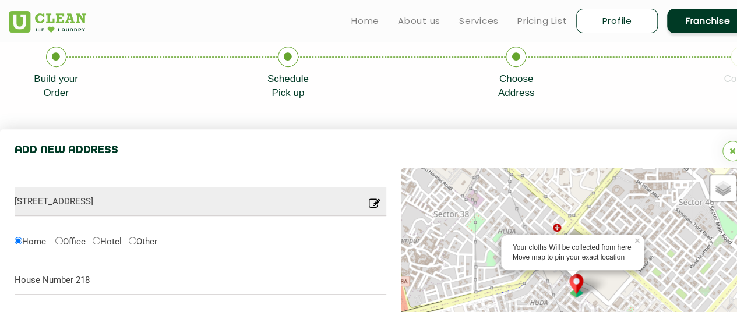
scroll to position [233, 0]
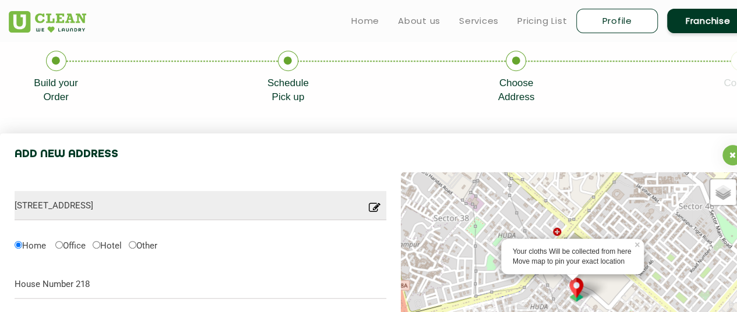
click at [731, 154] on icon at bounding box center [733, 155] width 6 height 8
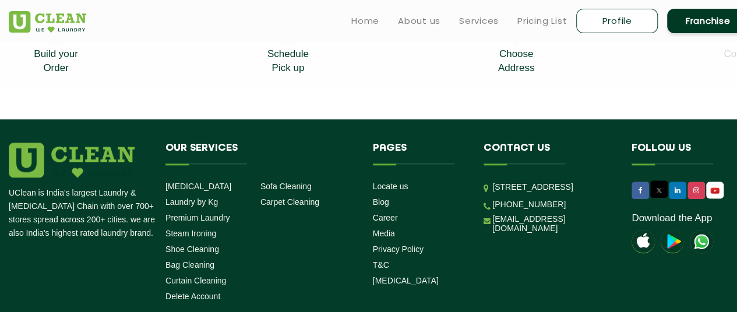
scroll to position [117, 0]
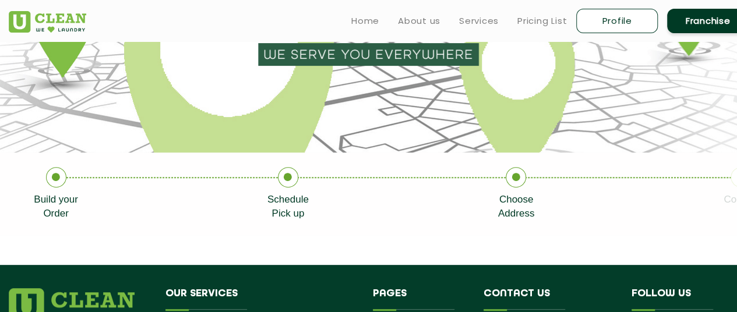
click at [360, 227] on section "Build your Order Schedule Pick up Choose Address Confirm" at bounding box center [368, 194] width 737 height 83
click at [513, 175] on icon at bounding box center [516, 177] width 20 height 20
click at [515, 177] on icon at bounding box center [516, 177] width 20 height 20
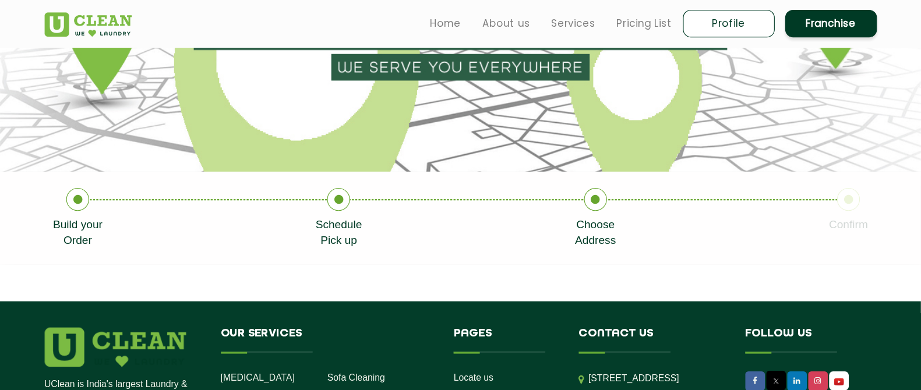
scroll to position [116, 0]
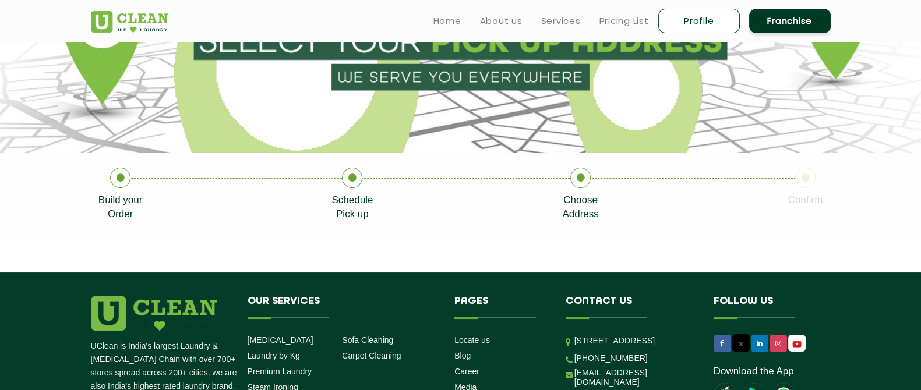
drag, startPoint x: 712, startPoint y: 1, endPoint x: 627, endPoint y: 244, distance: 257.5
click at [627, 244] on section at bounding box center [460, 254] width 921 height 37
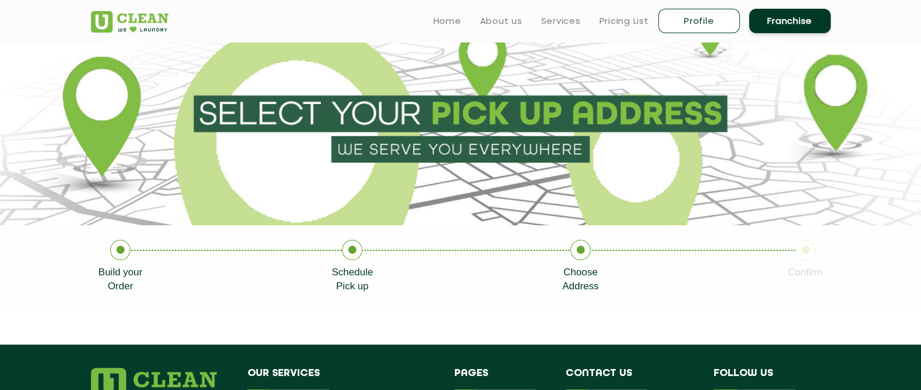
click at [737, 277] on p "Confirm" at bounding box center [805, 273] width 35 height 14
click at [737, 243] on icon at bounding box center [805, 250] width 20 height 20
click at [714, 21] on link "Profile" at bounding box center [700, 21] width 82 height 24
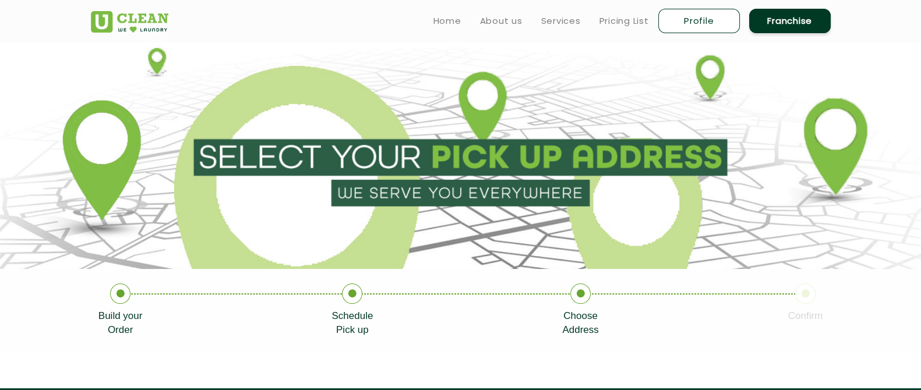
select select
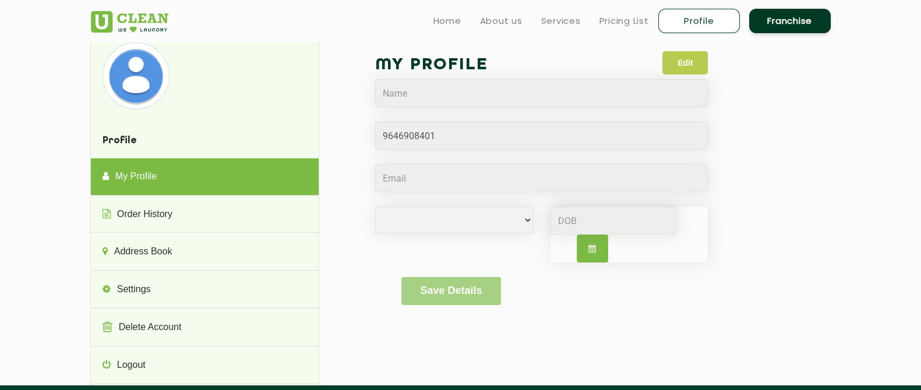
click at [681, 61] on button "Edit" at bounding box center [685, 62] width 45 height 23
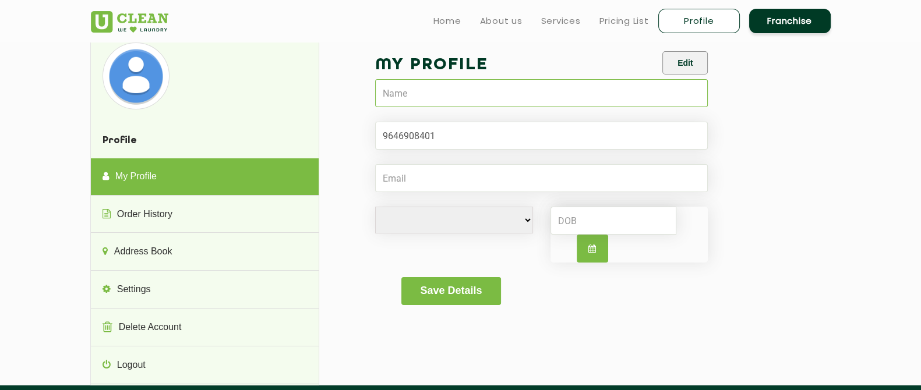
click at [464, 96] on input "text" at bounding box center [541, 93] width 333 height 28
type input "Tanya Bhambri"
click at [436, 173] on input "Email" at bounding box center [541, 178] width 333 height 28
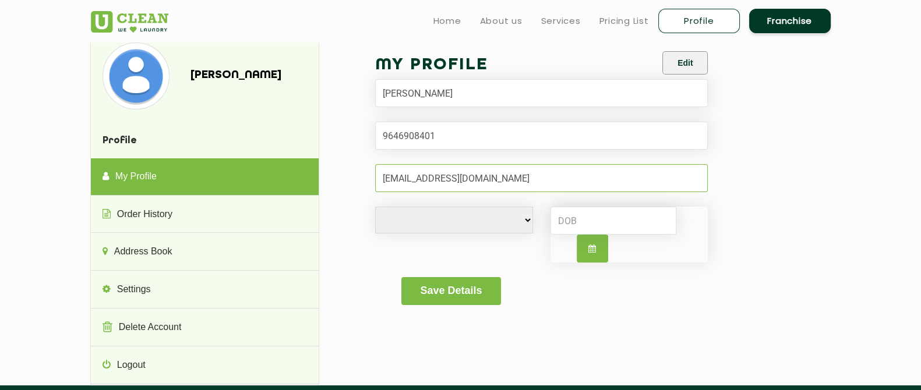
type input "bhambri689@gmail.com"
click at [459, 218] on select "Male Female i'd rather not say" at bounding box center [454, 220] width 158 height 27
select select "F"
click at [375, 207] on select "Male Female i'd rather not say" at bounding box center [454, 220] width 158 height 27
click at [599, 221] on input at bounding box center [614, 221] width 126 height 28
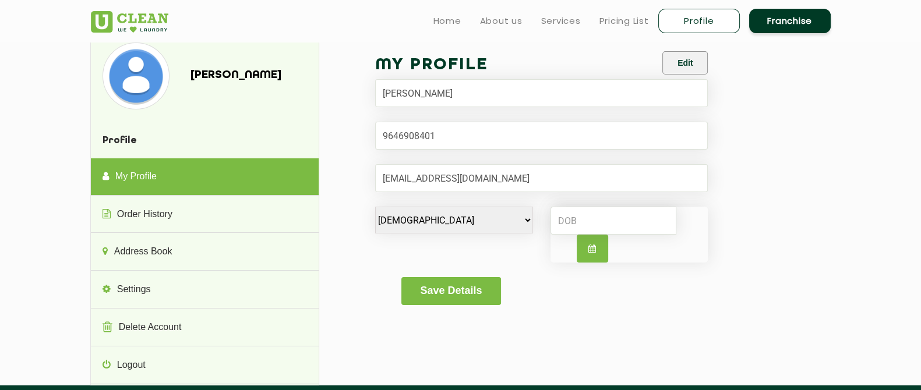
click at [590, 252] on icon "button" at bounding box center [593, 249] width 8 height 8
select select "9"
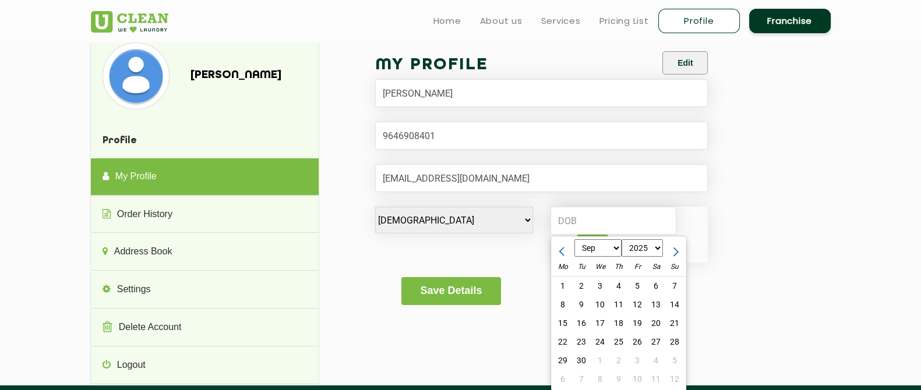
click at [643, 246] on select "1970 1971 1972 1973 1974 1975 1976 1977 1978 1979 1980 1981 1982 1983 1984 1985…" at bounding box center [642, 248] width 42 height 17
select select "1996"
click at [621, 240] on select "1970 1971 1972 1973 1974 1975 1976 1977 1978 1979 1980 1981 1982 1983 1984 1985…" at bounding box center [642, 248] width 42 height 17
click at [603, 252] on select "Jan Feb Mar Apr May Jun Jul Aug Sep Oct Nov Dec" at bounding box center [598, 248] width 47 height 17
select select "5"
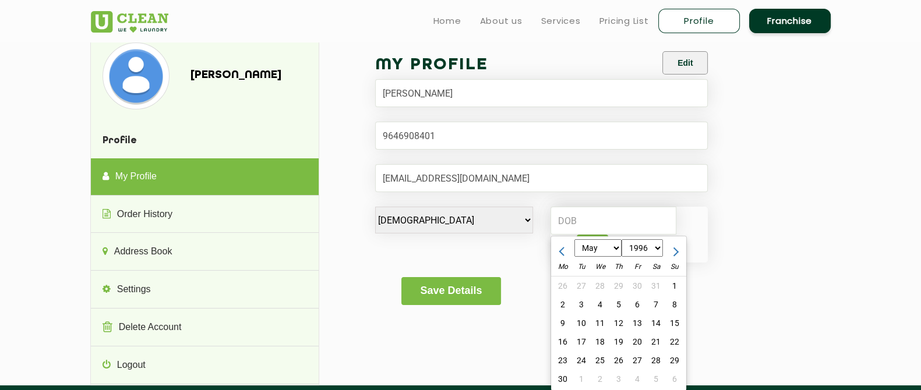
click at [575, 240] on select "Jan Feb Mar Apr May Jun Jul Aug Sep Oct Nov Dec" at bounding box center [598, 248] width 47 height 17
click at [631, 321] on div "31" at bounding box center [637, 360] width 19 height 19
type input "1996-05-31"
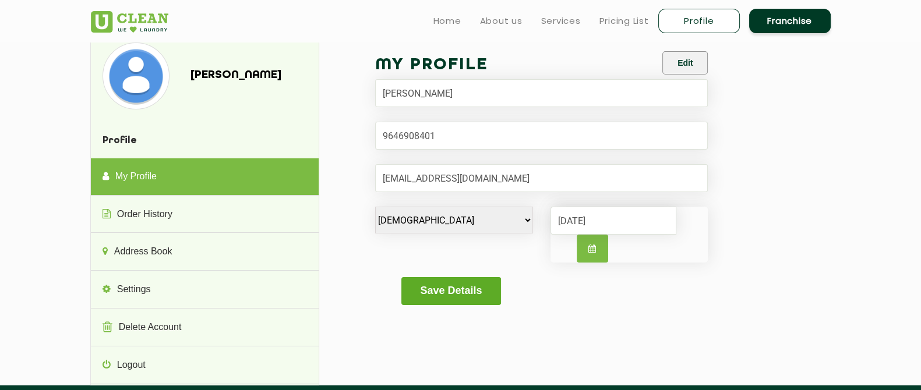
click at [425, 287] on button "Save Details" at bounding box center [452, 291] width 100 height 28
click at [427, 293] on button "Save Details" at bounding box center [452, 291] width 100 height 28
click at [477, 297] on button "Save Details" at bounding box center [452, 291] width 100 height 28
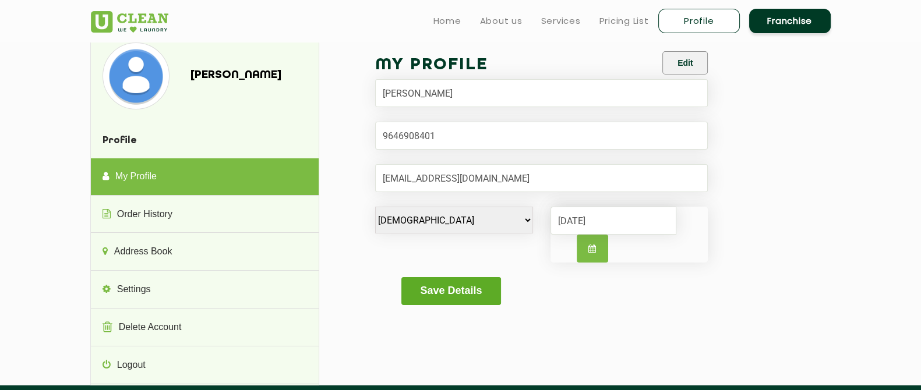
click at [477, 297] on button "Save Details" at bounding box center [452, 291] width 100 height 28
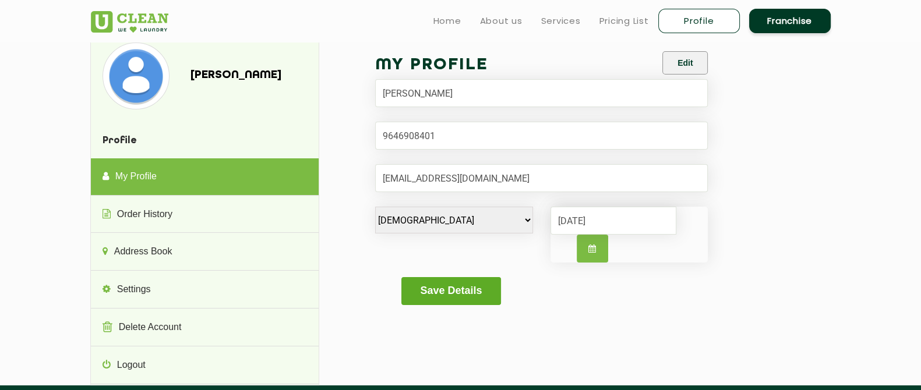
click at [469, 292] on button "Save Details" at bounding box center [452, 291] width 100 height 28
click at [469, 293] on button "Save Details" at bounding box center [452, 291] width 100 height 28
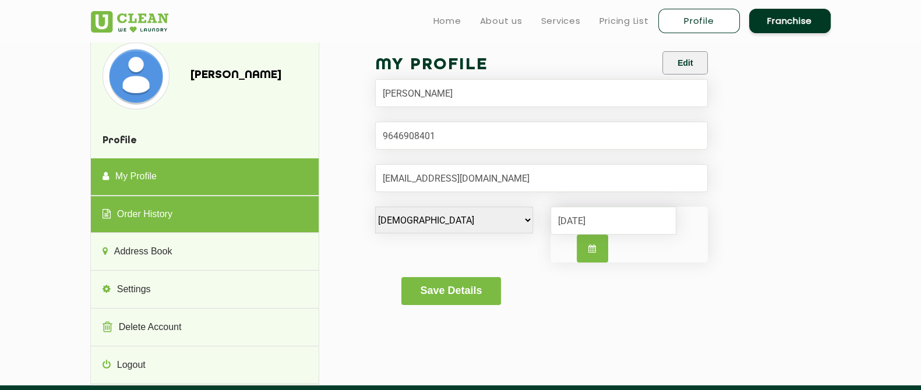
click at [226, 217] on link "Order History" at bounding box center [205, 214] width 228 height 37
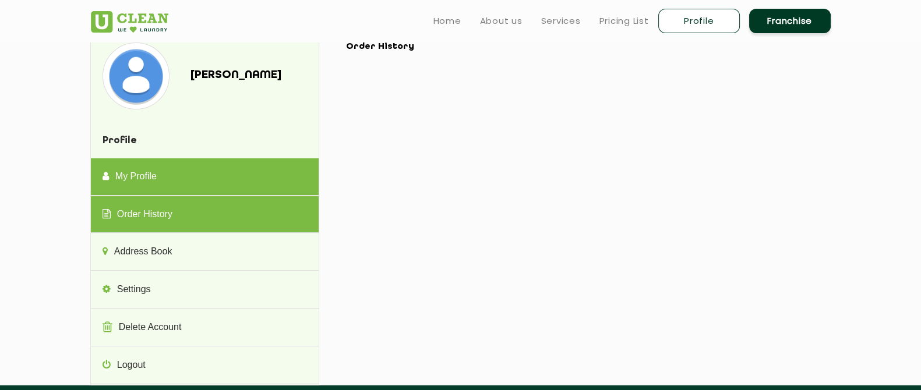
click at [248, 163] on link "My Profile" at bounding box center [205, 177] width 228 height 37
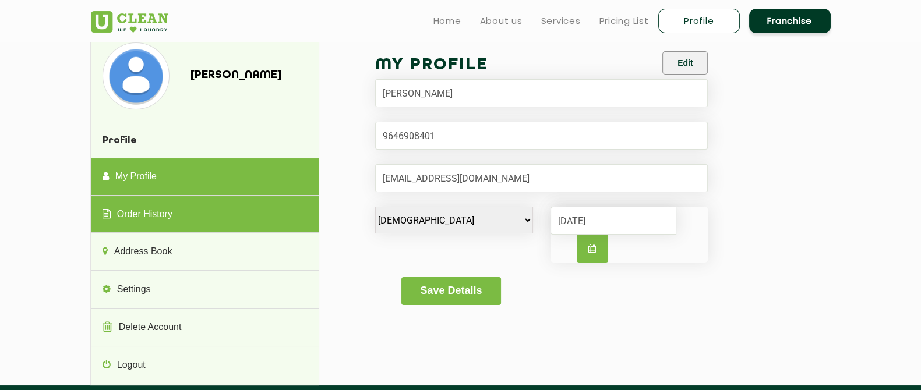
click at [231, 223] on link "Order History" at bounding box center [205, 214] width 228 height 37
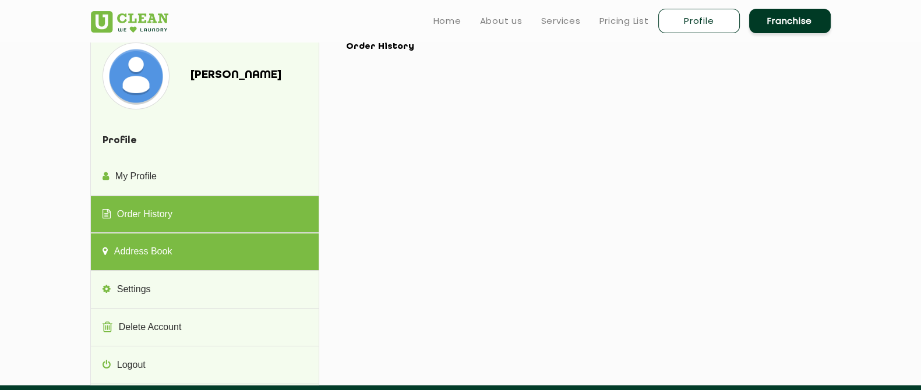
click at [232, 263] on link "Address Book" at bounding box center [205, 252] width 228 height 37
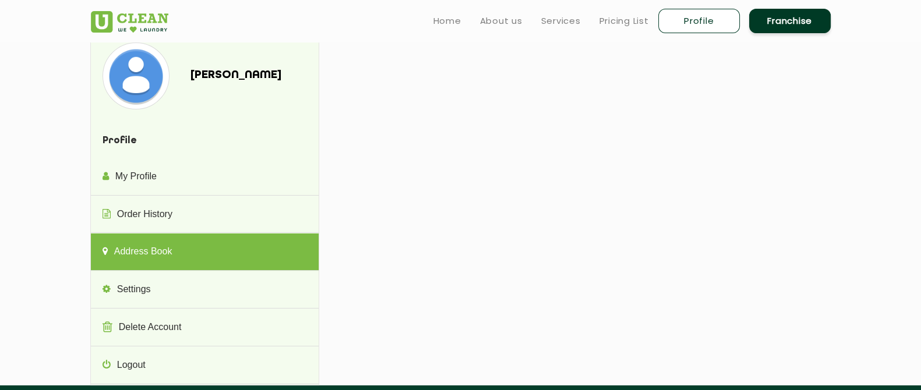
click at [146, 15] on img at bounding box center [130, 22] width 78 height 22
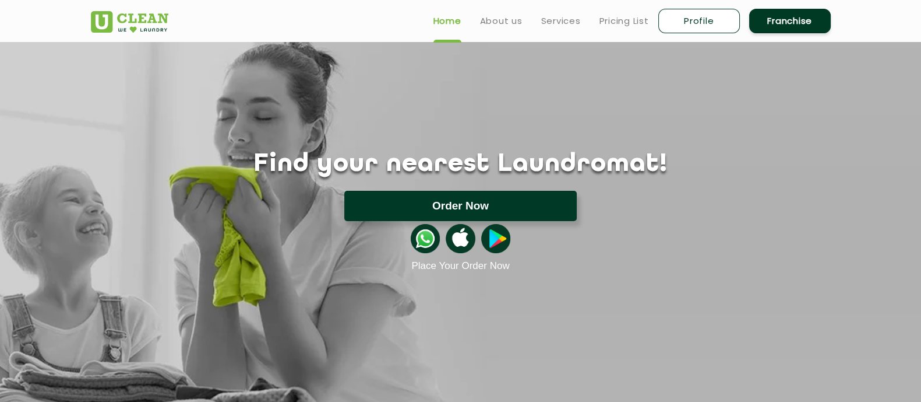
click at [456, 207] on button "Order Now" at bounding box center [460, 206] width 233 height 30
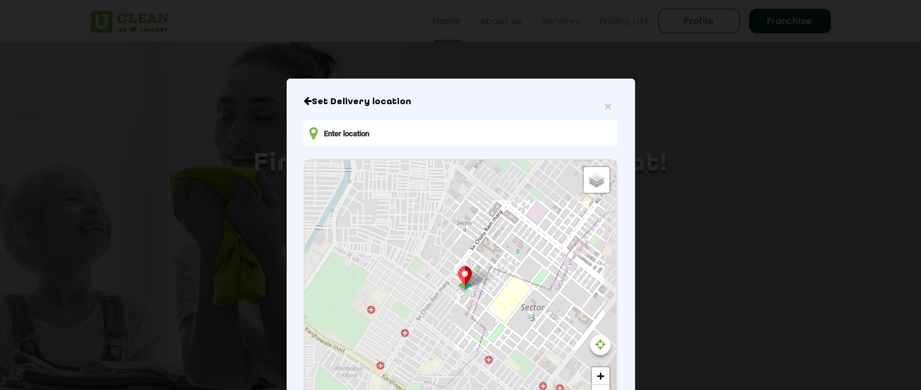
type input "ARA Centre, Income Tax Department, [STREET_ADDRESS]"
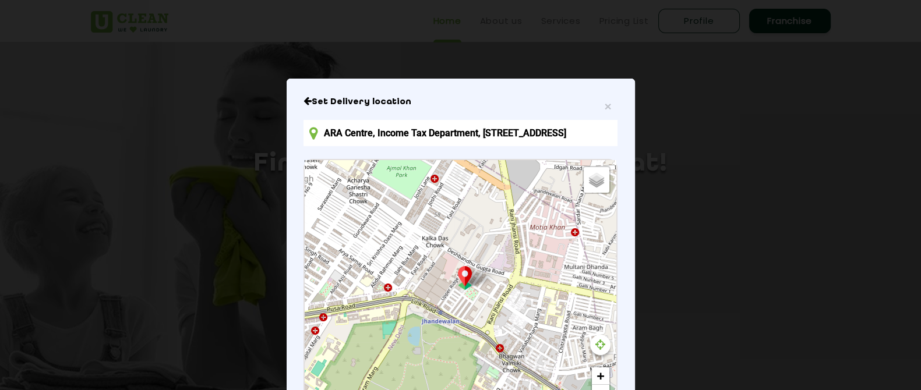
click at [509, 141] on input "ARA Centre, Income Tax Department, [STREET_ADDRESS]" at bounding box center [461, 133] width 314 height 26
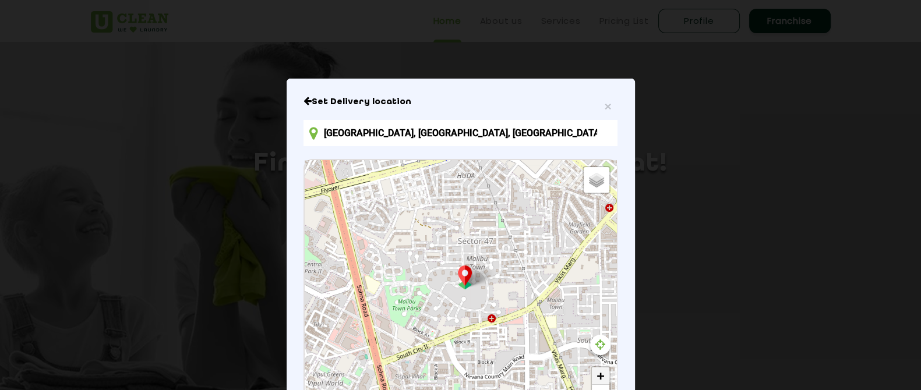
click at [594, 380] on link "+" at bounding box center [600, 376] width 17 height 17
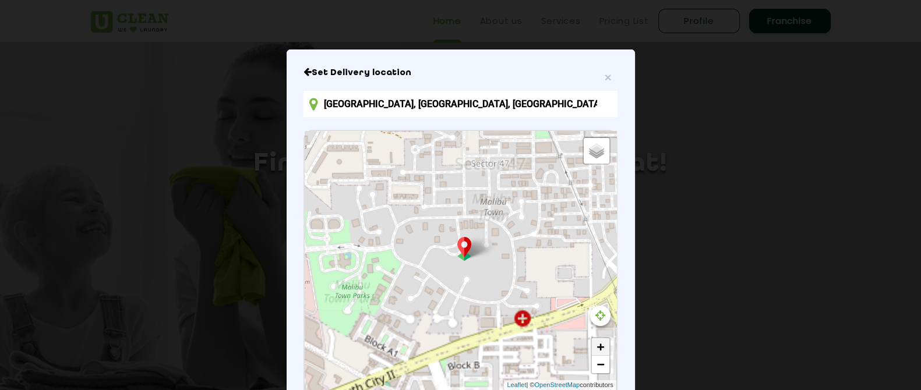
click at [594, 381] on div "Leaflet | © OpenStreetMap contributors" at bounding box center [560, 386] width 112 height 10
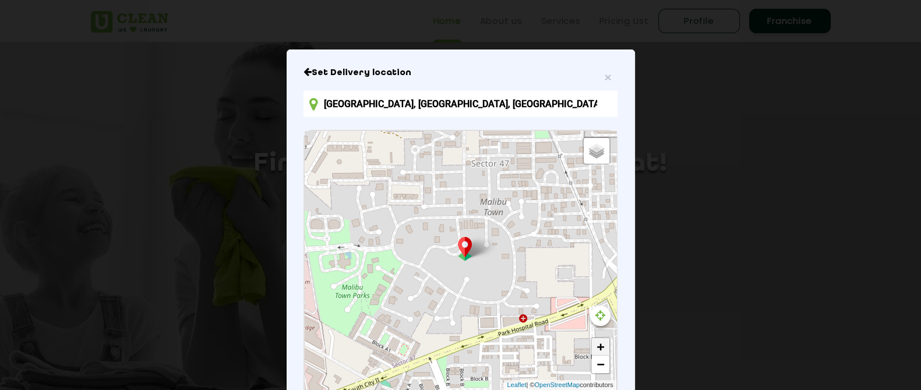
click at [594, 381] on div "Leaflet | © OpenStreetMap contributors" at bounding box center [560, 386] width 112 height 10
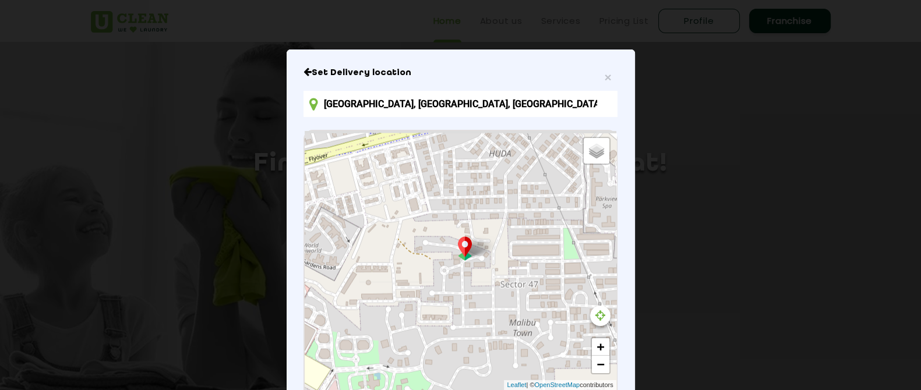
drag, startPoint x: 484, startPoint y: 273, endPoint x: 515, endPoint y: 396, distance: 126.4
click at [515, 390] on html "Home About us Services Pricing List Profile Franchise Home About us Franchise S…" at bounding box center [460, 195] width 921 height 390
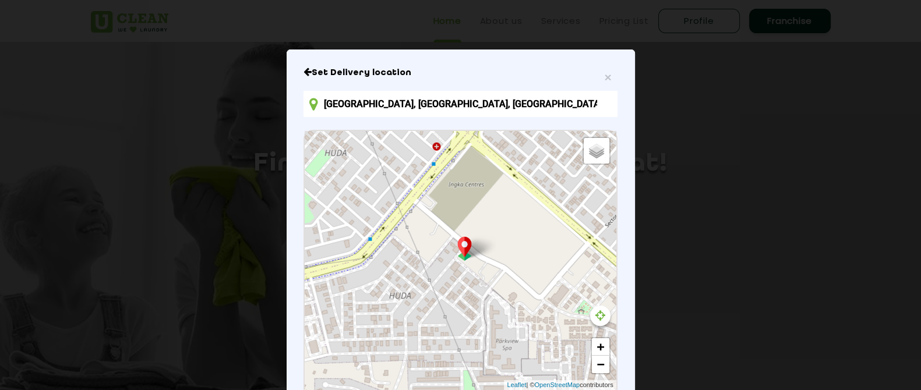
drag, startPoint x: 475, startPoint y: 253, endPoint x: 379, endPoint y: 403, distance: 178.2
click at [379, 390] on html "Home About us Services Pricing List Profile Franchise Home About us Franchise S…" at bounding box center [460, 195] width 921 height 390
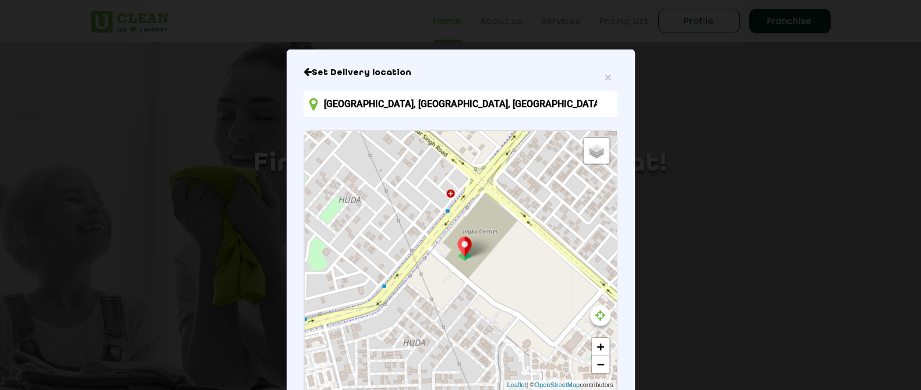
drag, startPoint x: 435, startPoint y: 300, endPoint x: 448, endPoint y: 346, distance: 47.6
click at [448, 346] on div "Default Satellite + − Leaflet | © OpenStreetMap contributors" at bounding box center [460, 260] width 311 height 259
click at [598, 347] on link "+" at bounding box center [600, 347] width 17 height 17
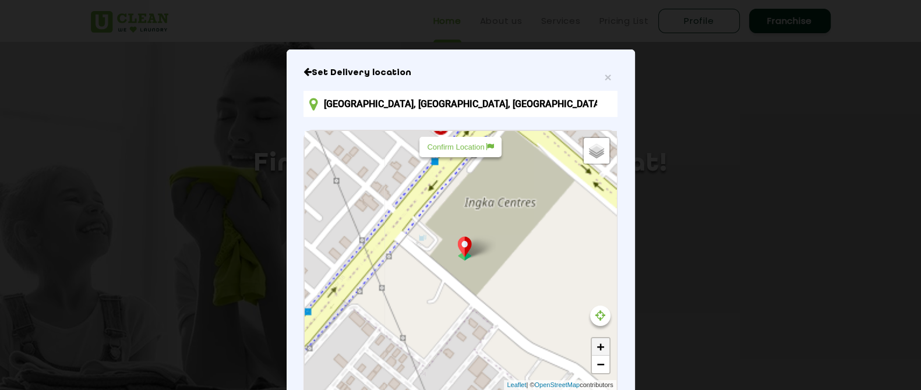
click at [598, 347] on link "+" at bounding box center [600, 347] width 17 height 17
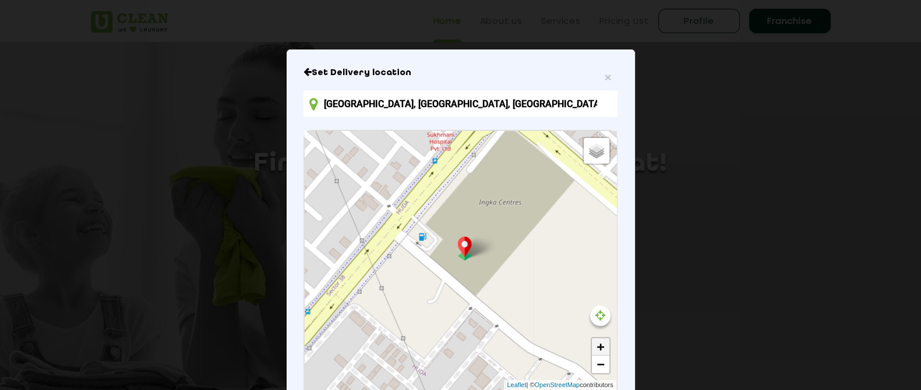
click at [598, 347] on link "+" at bounding box center [600, 347] width 17 height 17
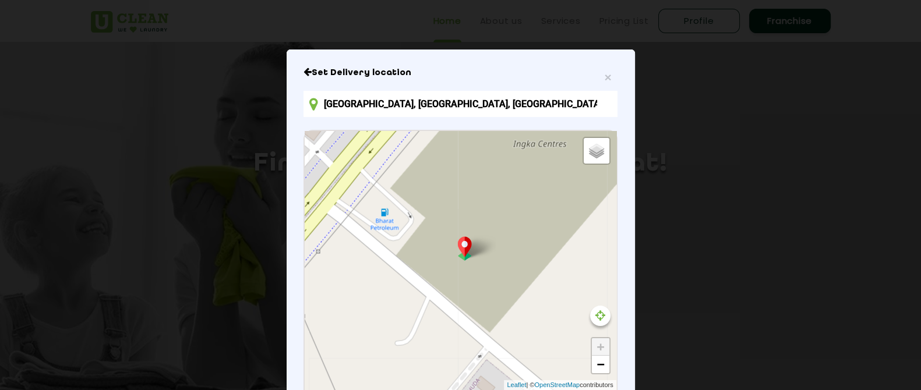
click at [598, 347] on link "+" at bounding box center [600, 347] width 17 height 17
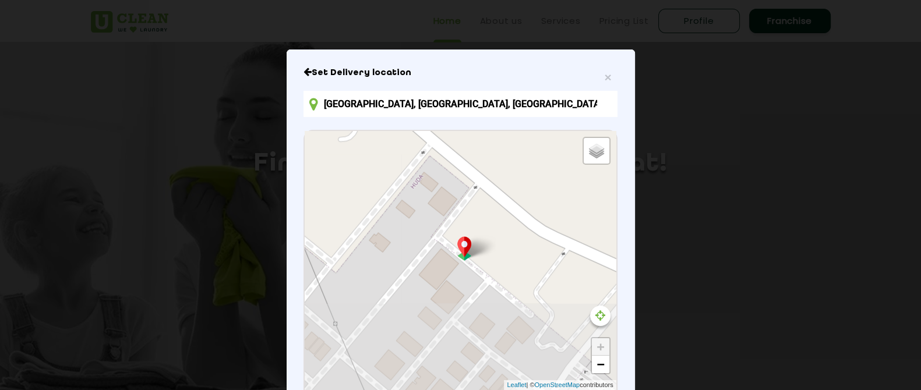
drag, startPoint x: 465, startPoint y: 281, endPoint x: 407, endPoint y: 68, distance: 220.5
click at [407, 68] on div "Set Delivery location [GEOGRAPHIC_DATA], [GEOGRAPHIC_DATA] Default Satellite + …" at bounding box center [461, 269] width 314 height 404
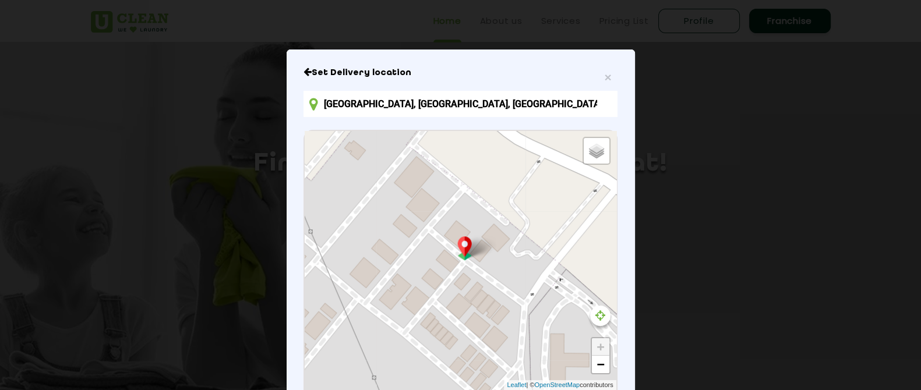
drag, startPoint x: 529, startPoint y: 319, endPoint x: 504, endPoint y: 227, distance: 96.0
click at [504, 227] on div "Default Satellite + − Leaflet | © OpenStreetMap contributors" at bounding box center [460, 260] width 311 height 259
click at [462, 153] on div "Confirm Location" at bounding box center [461, 147] width 82 height 20
type input "[STREET_ADDRESS]"
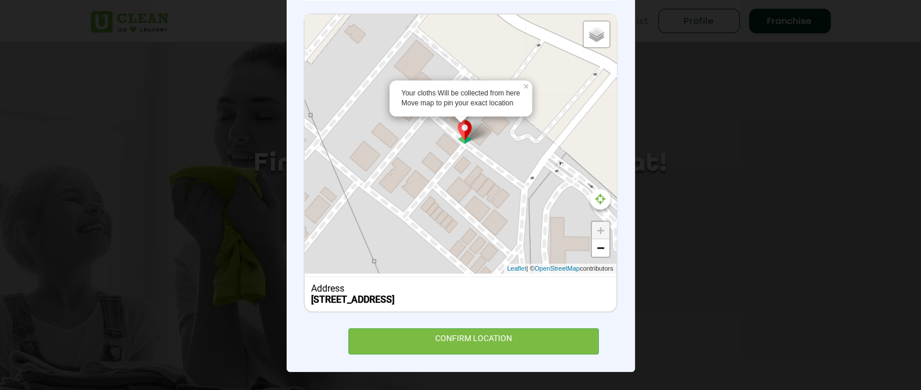
scroll to position [157, 0]
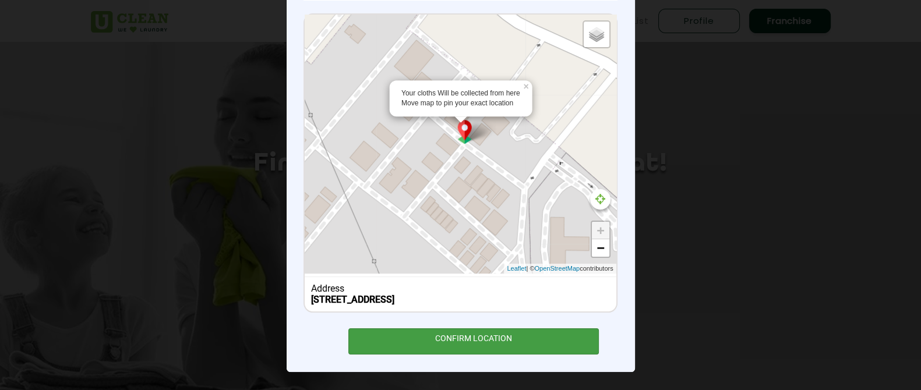
click at [502, 338] on div "CONFIRM LOCATION" at bounding box center [473, 342] width 251 height 26
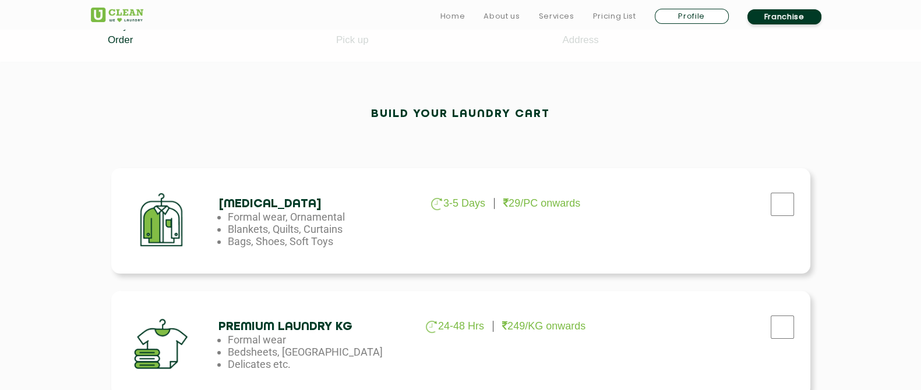
scroll to position [291, 0]
click at [780, 200] on input "checkbox" at bounding box center [782, 203] width 29 height 23
checkbox input "true"
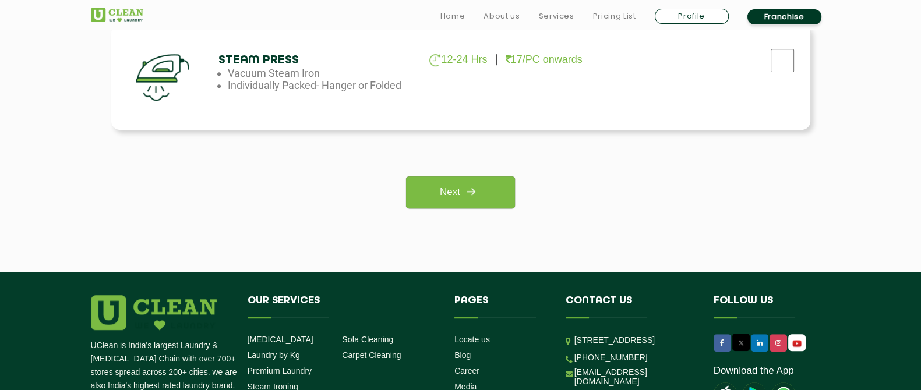
scroll to position [946, 0]
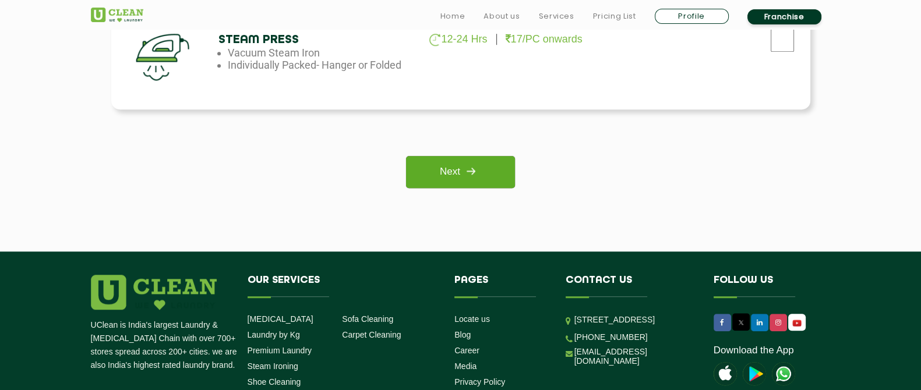
click at [468, 167] on img at bounding box center [470, 171] width 21 height 21
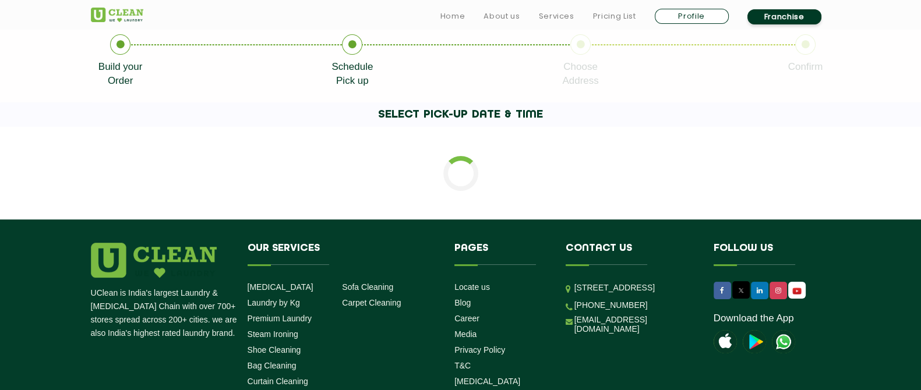
scroll to position [291, 0]
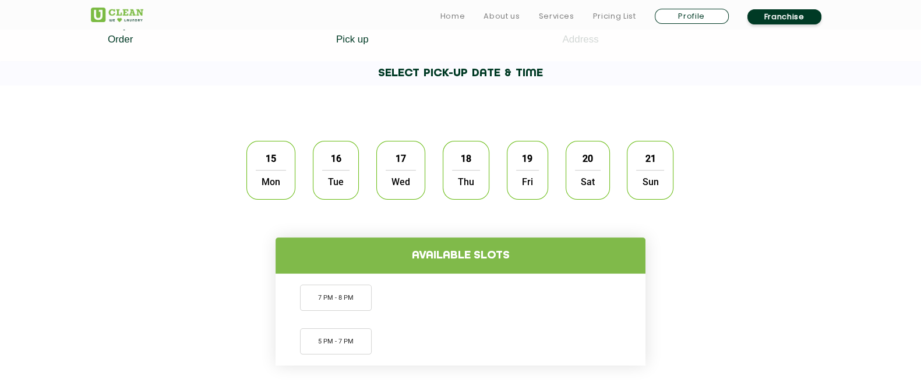
click at [278, 173] on span "Mon" at bounding box center [271, 181] width 30 height 23
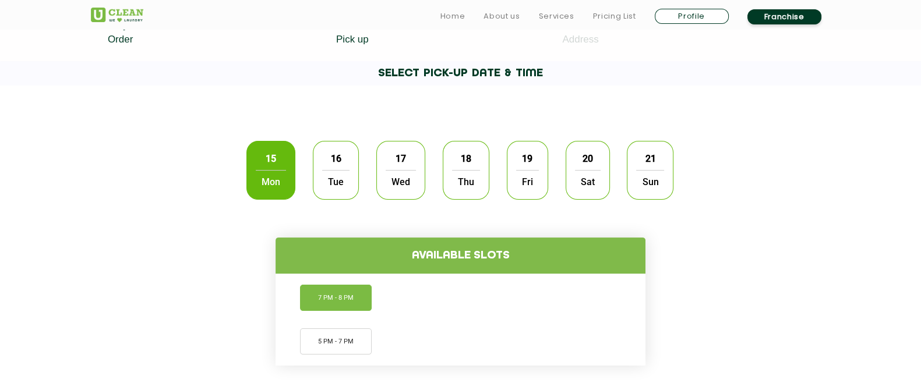
click at [363, 298] on li "7 PM - 8 PM" at bounding box center [336, 298] width 72 height 26
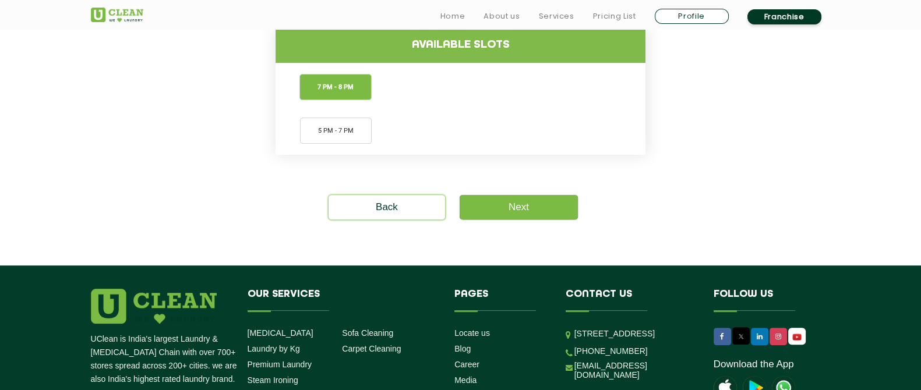
scroll to position [509, 0]
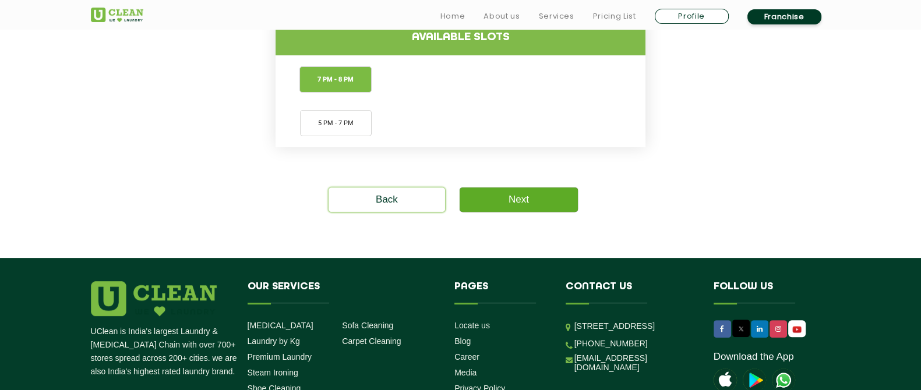
click at [513, 195] on link "Next" at bounding box center [519, 200] width 118 height 24
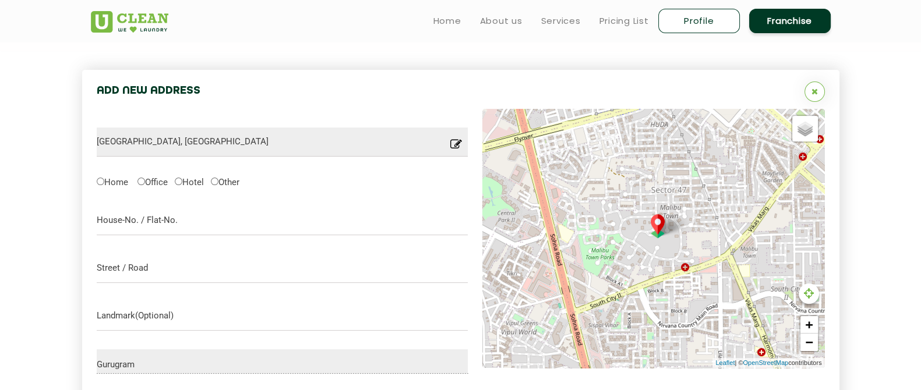
scroll to position [322, 0]
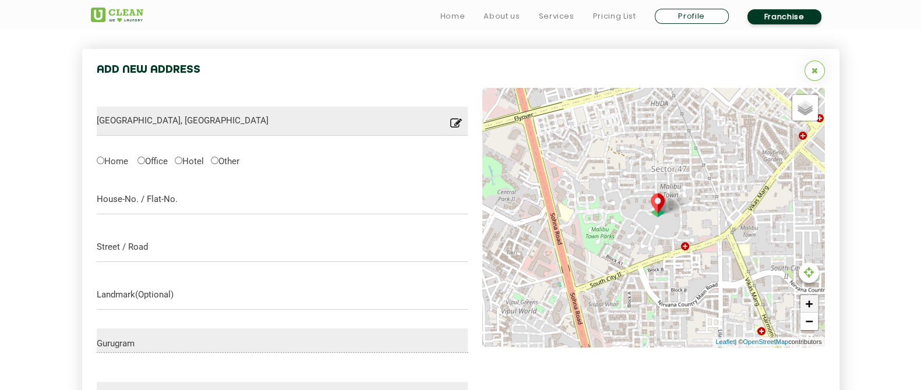
click at [809, 301] on link "+" at bounding box center [809, 303] width 17 height 17
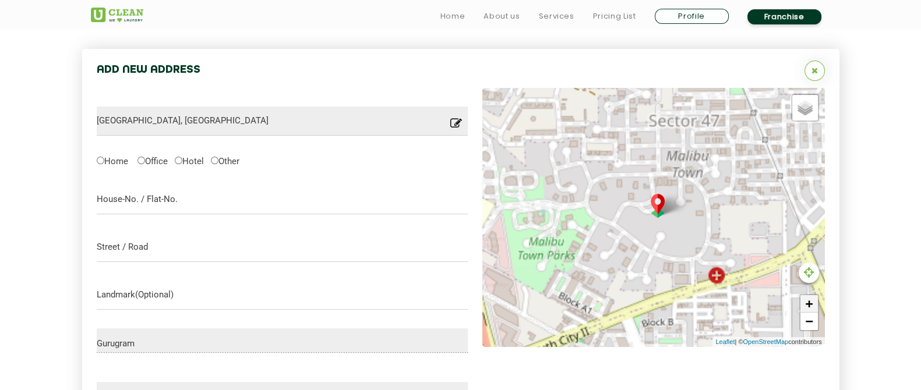
click at [810, 301] on link "+" at bounding box center [809, 303] width 17 height 17
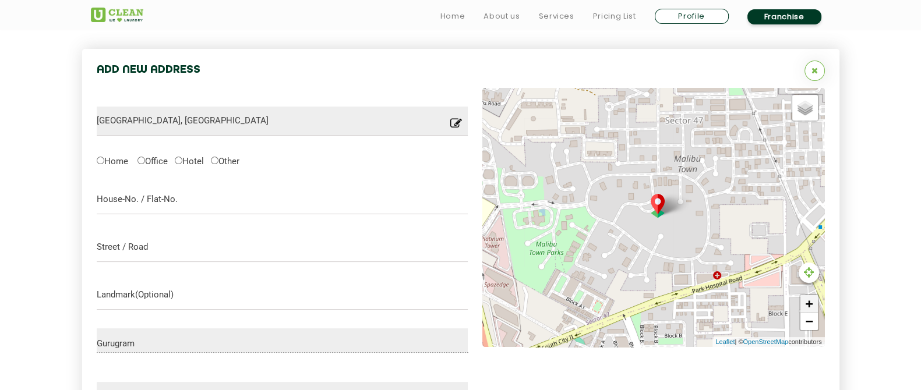
click at [810, 301] on link "+" at bounding box center [809, 303] width 17 height 17
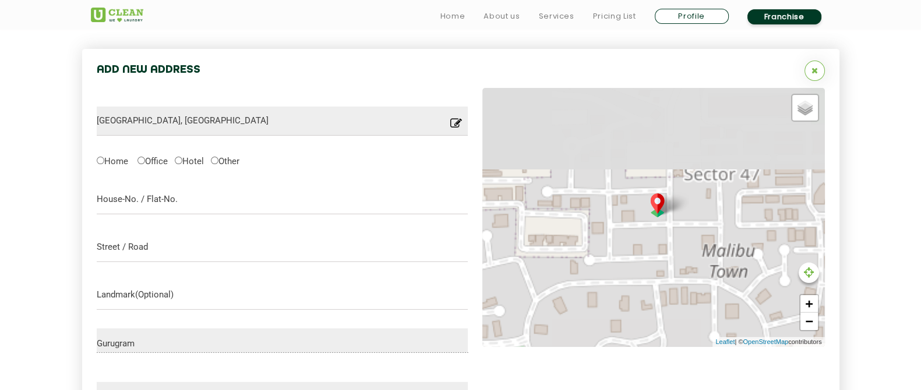
drag, startPoint x: 709, startPoint y: 148, endPoint x: 717, endPoint y: 309, distance: 161.6
click at [717, 309] on div "Default Satellite + − Leaflet | © OpenStreetMap contributors" at bounding box center [654, 217] width 343 height 259
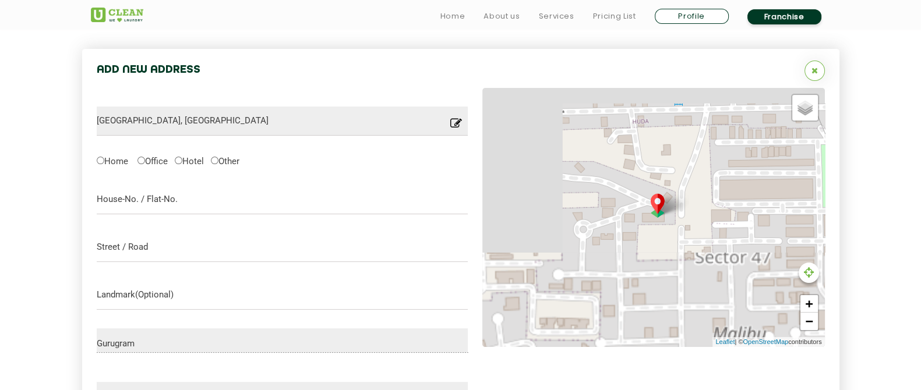
drag, startPoint x: 726, startPoint y: 207, endPoint x: 735, endPoint y: 300, distance: 93.1
click at [740, 318] on div "Default Satellite + − Leaflet | © OpenStreetMap contributors" at bounding box center [654, 217] width 343 height 259
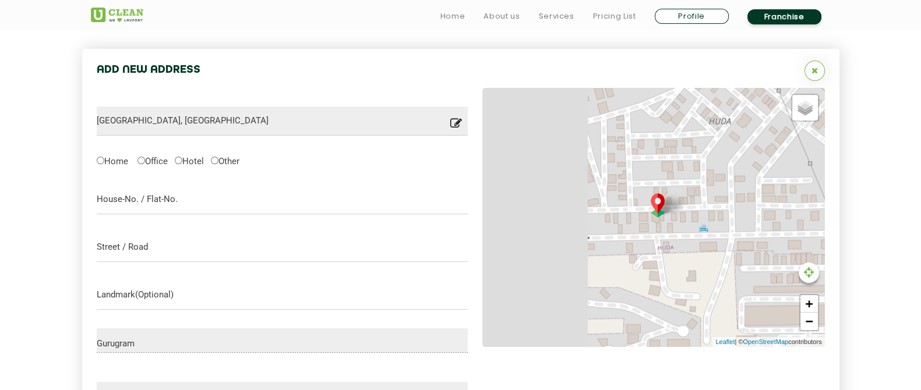
drag, startPoint x: 702, startPoint y: 202, endPoint x: 730, endPoint y: 313, distance: 114.2
click at [730, 313] on div "Default Satellite + − Leaflet | © OpenStreetMap contributors" at bounding box center [654, 217] width 343 height 259
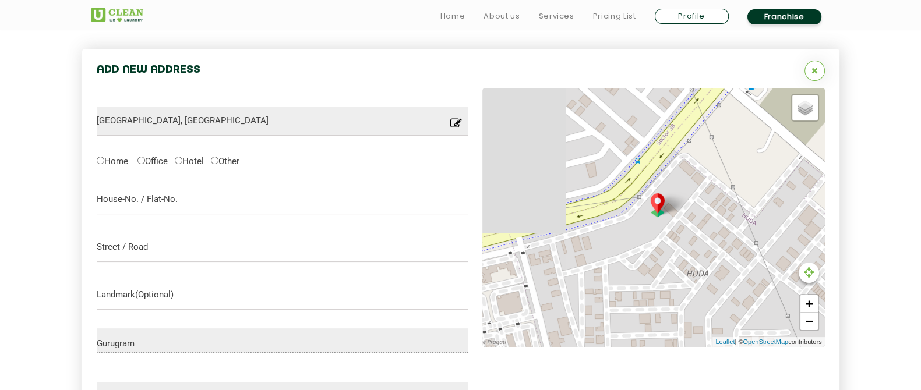
drag, startPoint x: 728, startPoint y: 186, endPoint x: 705, endPoint y: 338, distance: 153.3
click at [705, 338] on div "Default Satellite + − Leaflet | © OpenStreetMap contributors" at bounding box center [654, 217] width 343 height 259
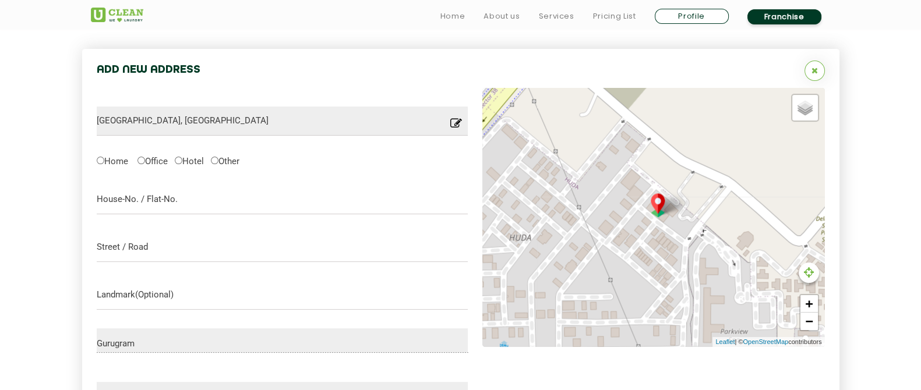
drag, startPoint x: 738, startPoint y: 191, endPoint x: 561, endPoint y: 157, distance: 180.4
click at [561, 157] on div "Default Satellite + − Leaflet | © OpenStreetMap contributors" at bounding box center [654, 217] width 343 height 259
click at [812, 304] on link "+" at bounding box center [809, 303] width 17 height 17
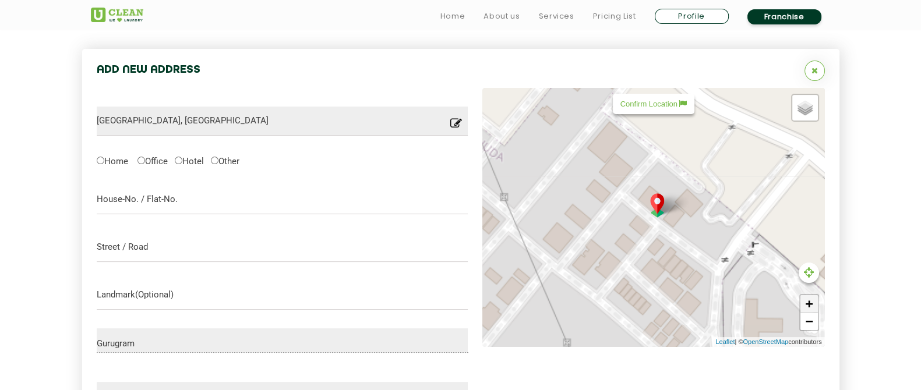
click at [812, 304] on link "+" at bounding box center [809, 303] width 17 height 17
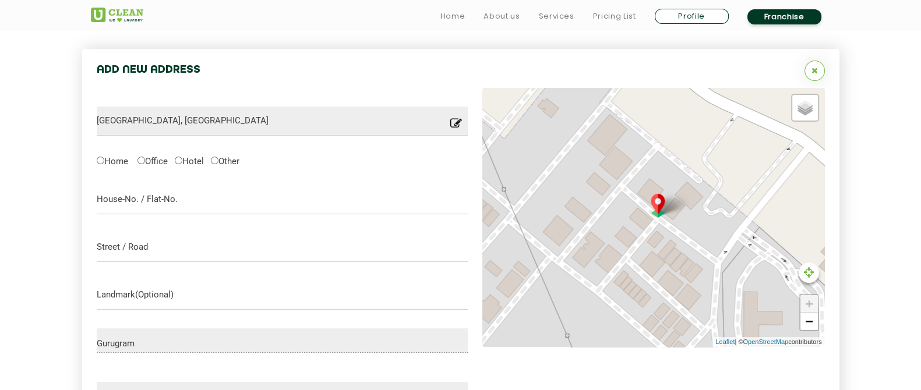
drag, startPoint x: 746, startPoint y: 256, endPoint x: 745, endPoint y: 248, distance: 8.2
click at [745, 248] on div "Default Satellite + − Leaflet | © OpenStreetMap contributors" at bounding box center [654, 217] width 343 height 259
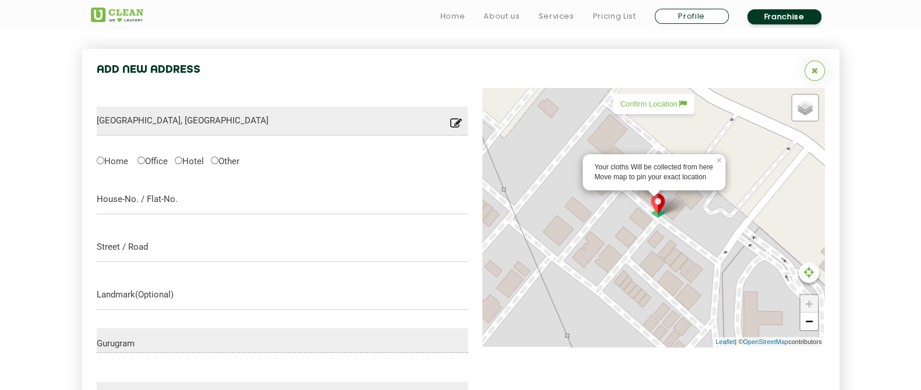
click at [661, 105] on p "Confirm Location" at bounding box center [654, 104] width 66 height 9
type input "[STREET_ADDRESS]"
type input "Save"
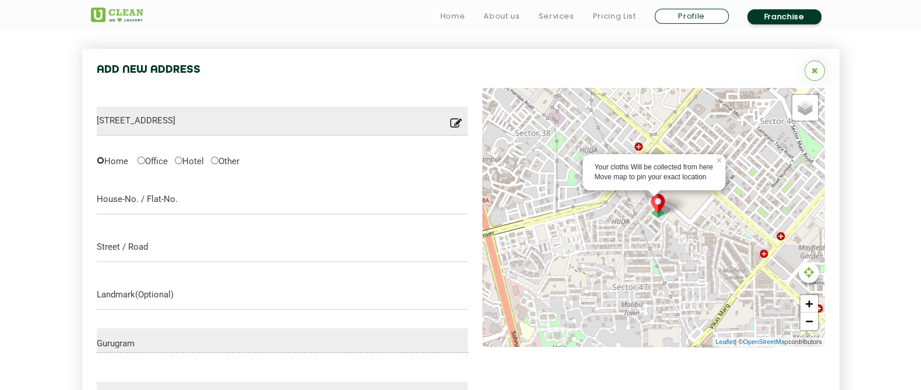
click at [103, 159] on input "Home" at bounding box center [101, 161] width 8 height 8
radio input "true"
click at [200, 202] on input "text" at bounding box center [283, 199] width 372 height 29
type input "218"
click at [147, 253] on input "text" at bounding box center [283, 247] width 372 height 29
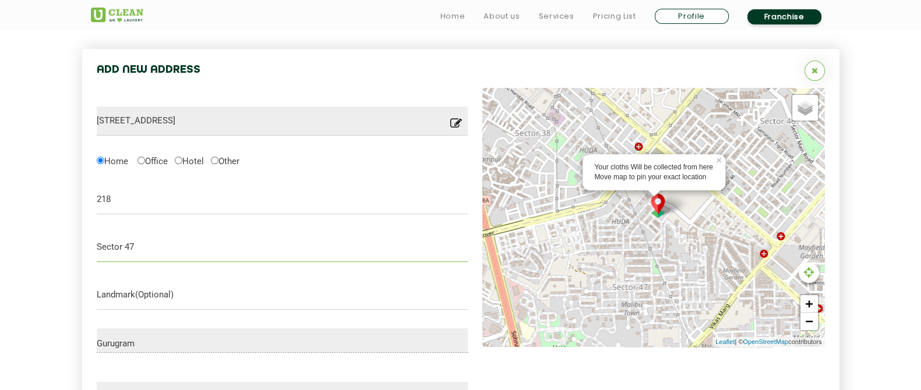
type input "Sector 47"
click at [138, 294] on input "text" at bounding box center [283, 295] width 372 height 29
type input "Near petals beauty studio"
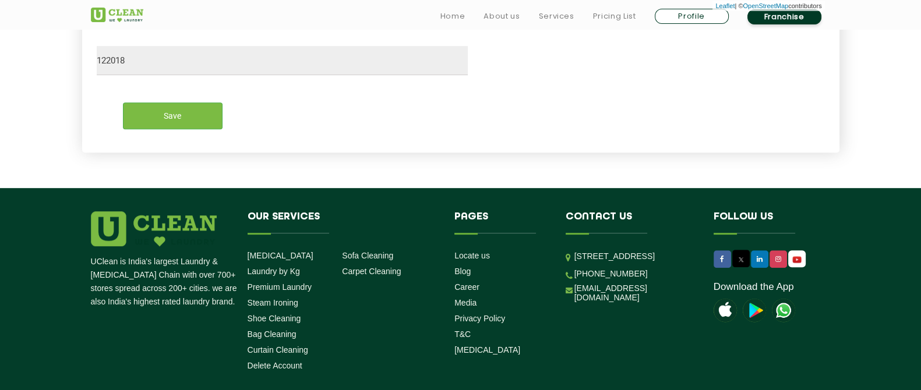
scroll to position [686, 0]
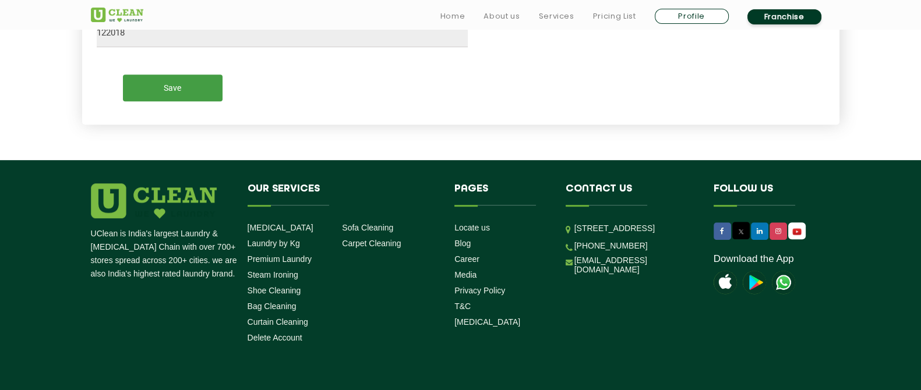
click at [189, 90] on input "Save" at bounding box center [173, 88] width 100 height 26
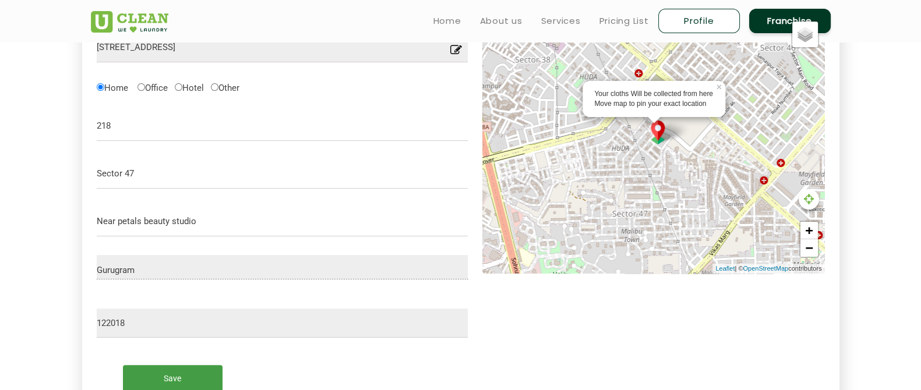
scroll to position [395, 0]
click at [196, 386] on input "Save" at bounding box center [173, 379] width 100 height 26
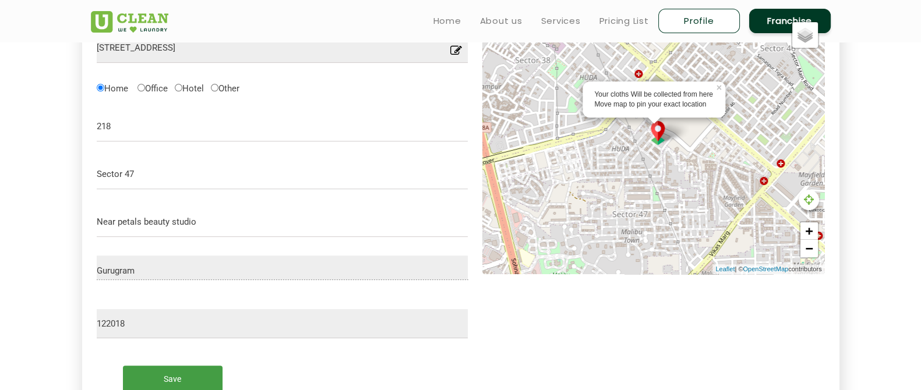
click at [196, 386] on input "Save" at bounding box center [173, 379] width 100 height 26
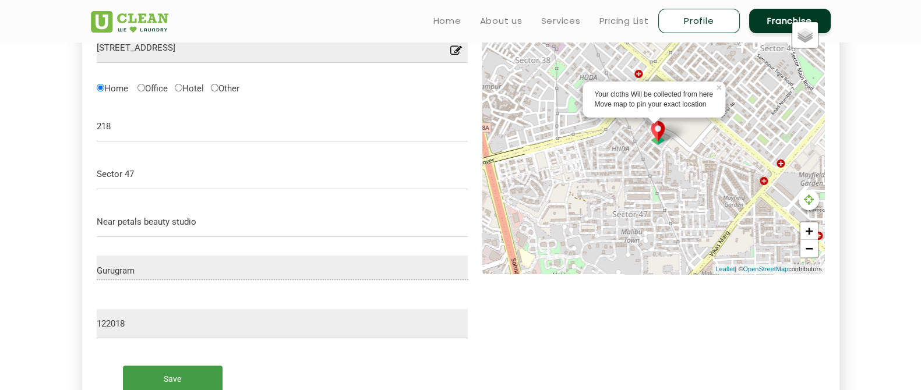
click at [196, 386] on input "Save" at bounding box center [173, 379] width 100 height 26
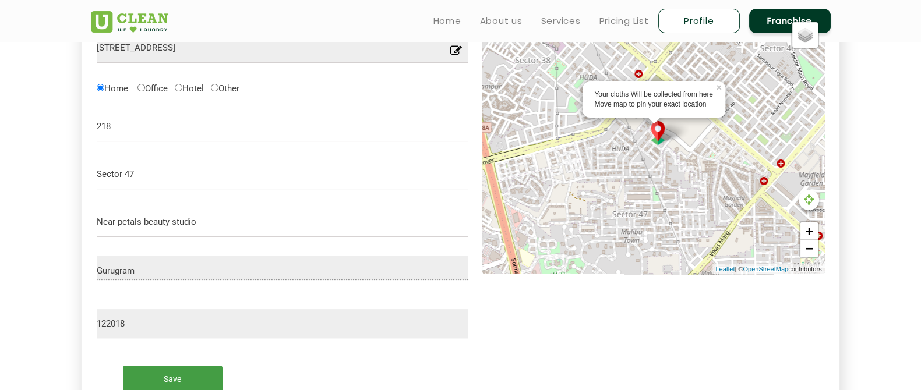
click at [196, 386] on input "Save" at bounding box center [173, 379] width 100 height 26
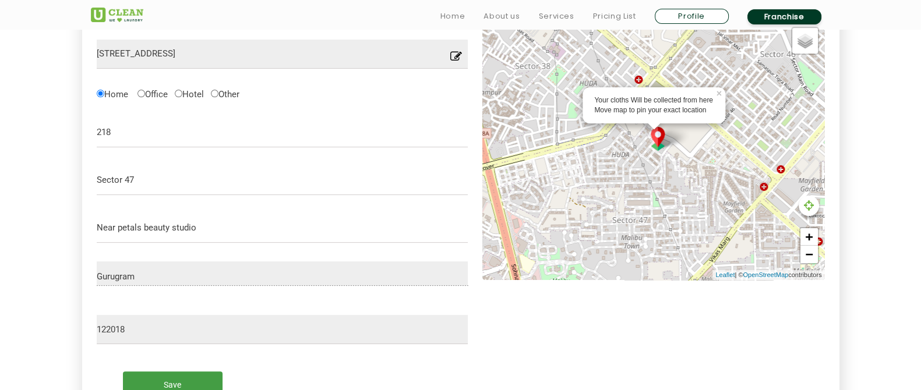
scroll to position [467, 0]
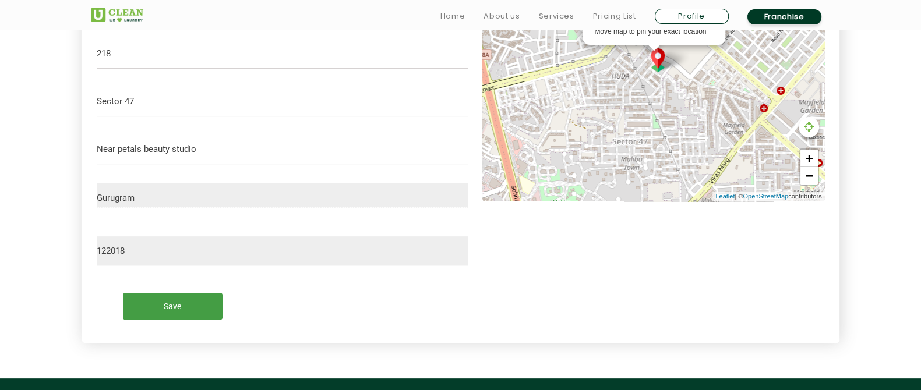
click at [166, 304] on input "Save" at bounding box center [173, 306] width 100 height 26
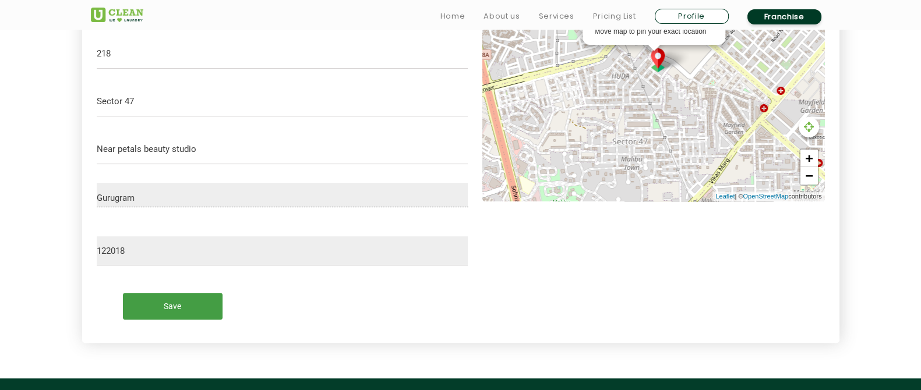
click at [166, 304] on input "Save" at bounding box center [173, 306] width 100 height 26
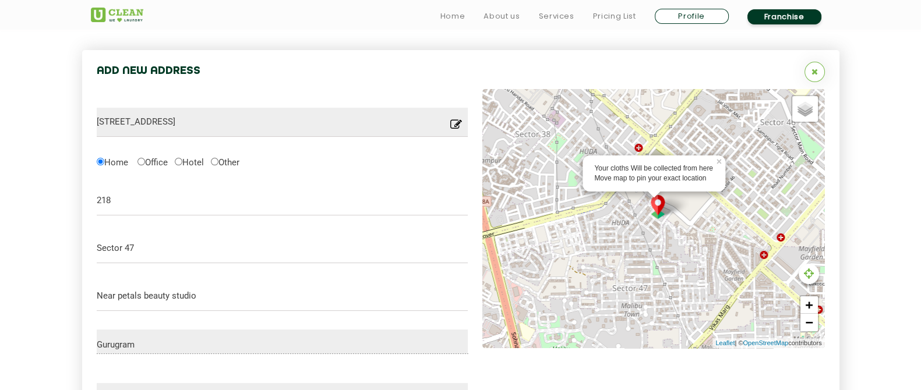
scroll to position [322, 0]
